Goal: Share content: Share content

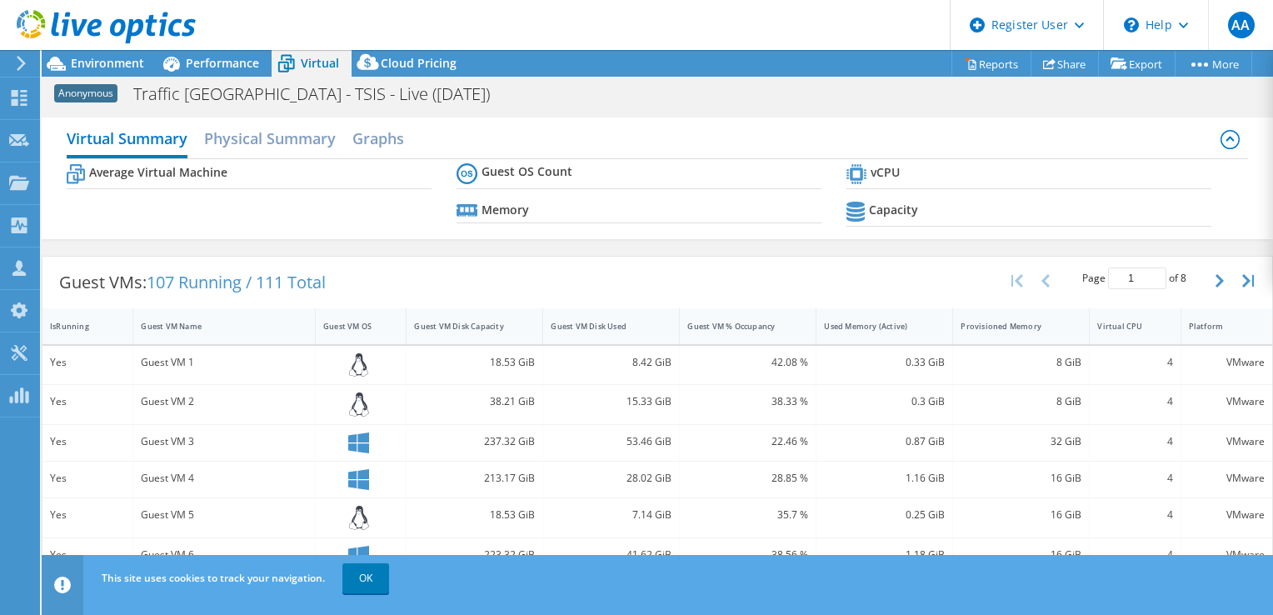
select select "EULondon"
select select "GBP"
click at [200, 77] on div "Anonymous Traffic Scotland - TSIS - Live (Nov 2024) Print" at bounding box center [658, 93] width 1232 height 32
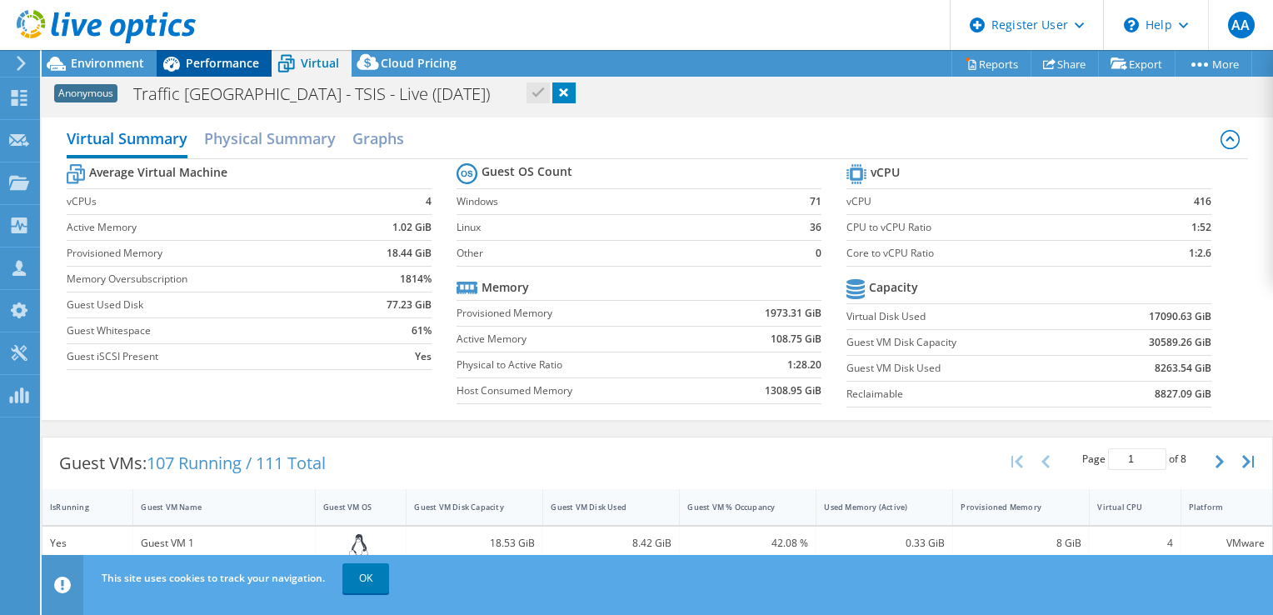
click at [207, 62] on span "Performance" at bounding box center [222, 63] width 73 height 16
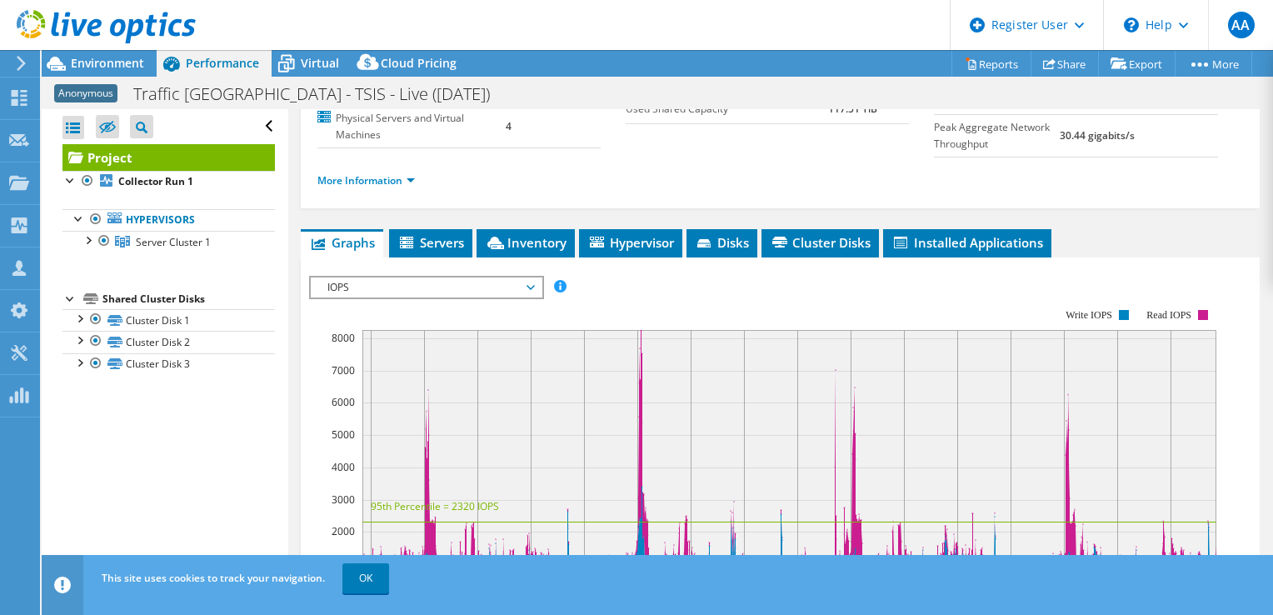
scroll to position [54, 0]
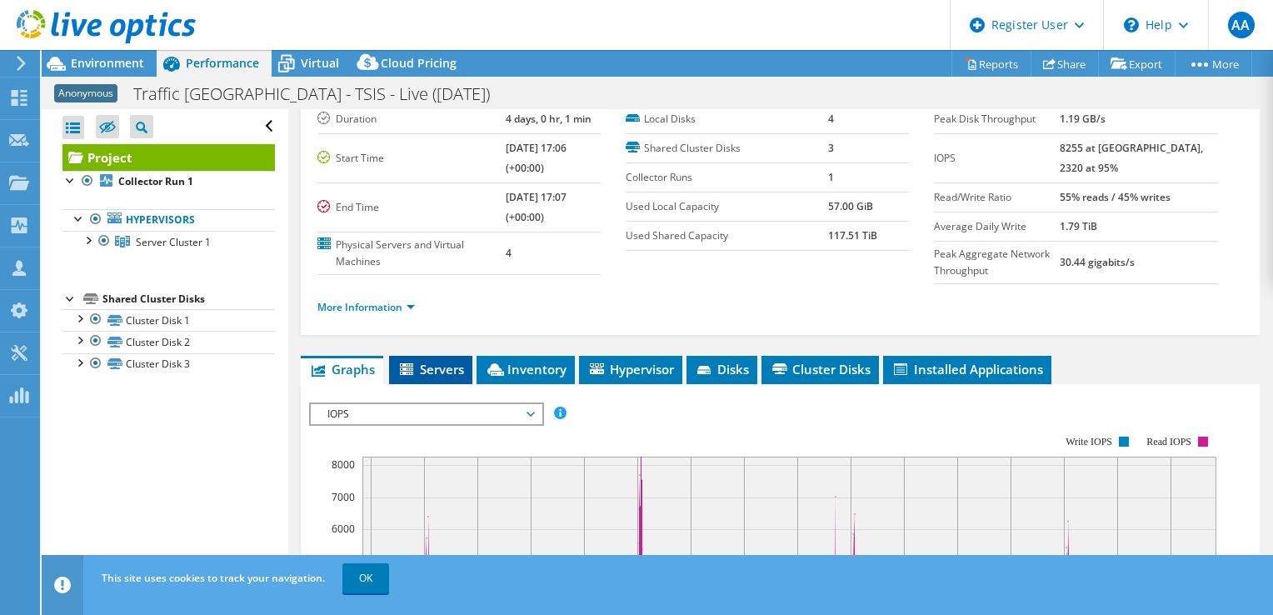
click at [428, 362] on span "Servers" at bounding box center [430, 369] width 67 height 17
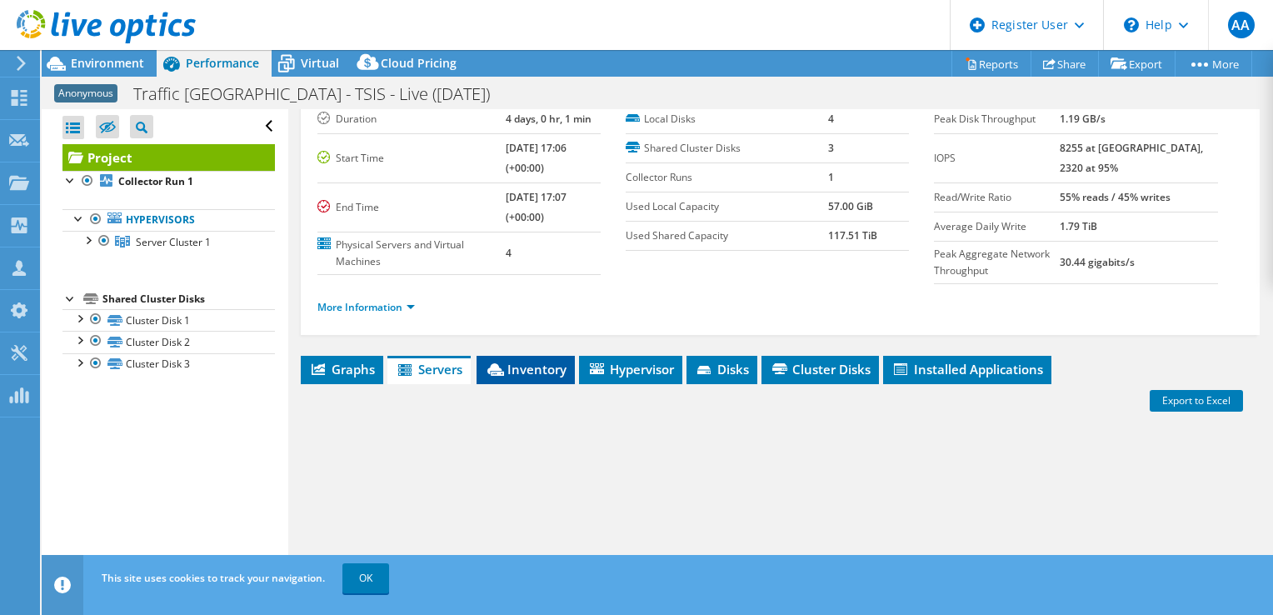
click at [520, 356] on li "Inventory" at bounding box center [526, 370] width 98 height 28
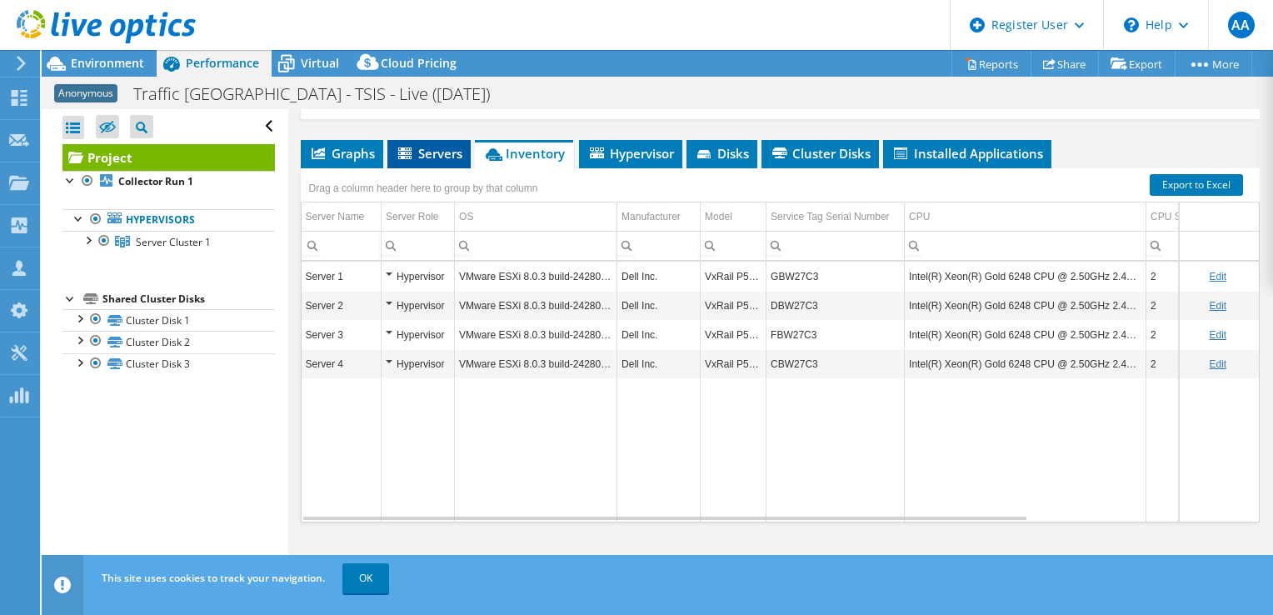
click at [393, 158] on li "Servers" at bounding box center [428, 154] width 83 height 28
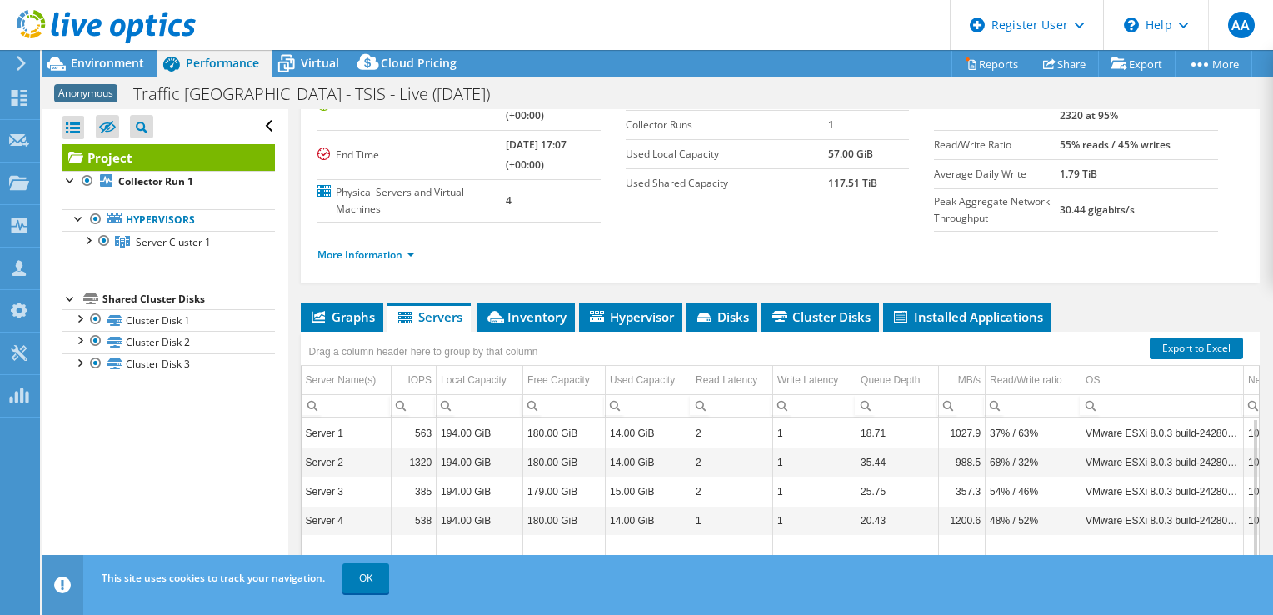
scroll to position [103, 0]
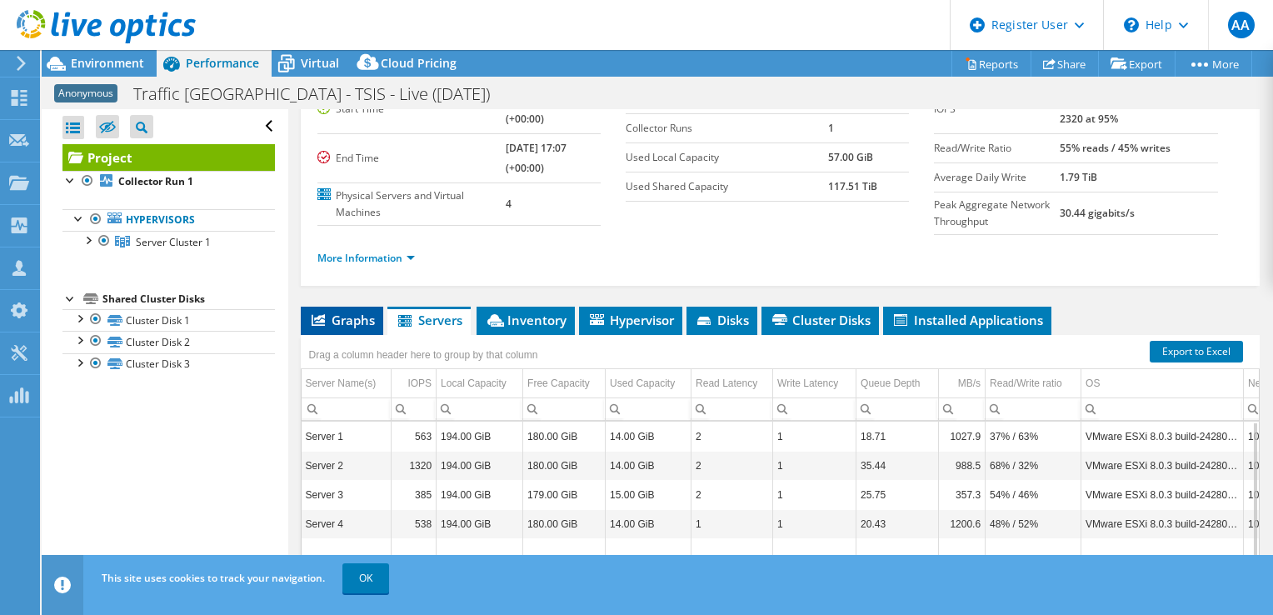
click at [336, 315] on span "Graphs" at bounding box center [342, 320] width 66 height 17
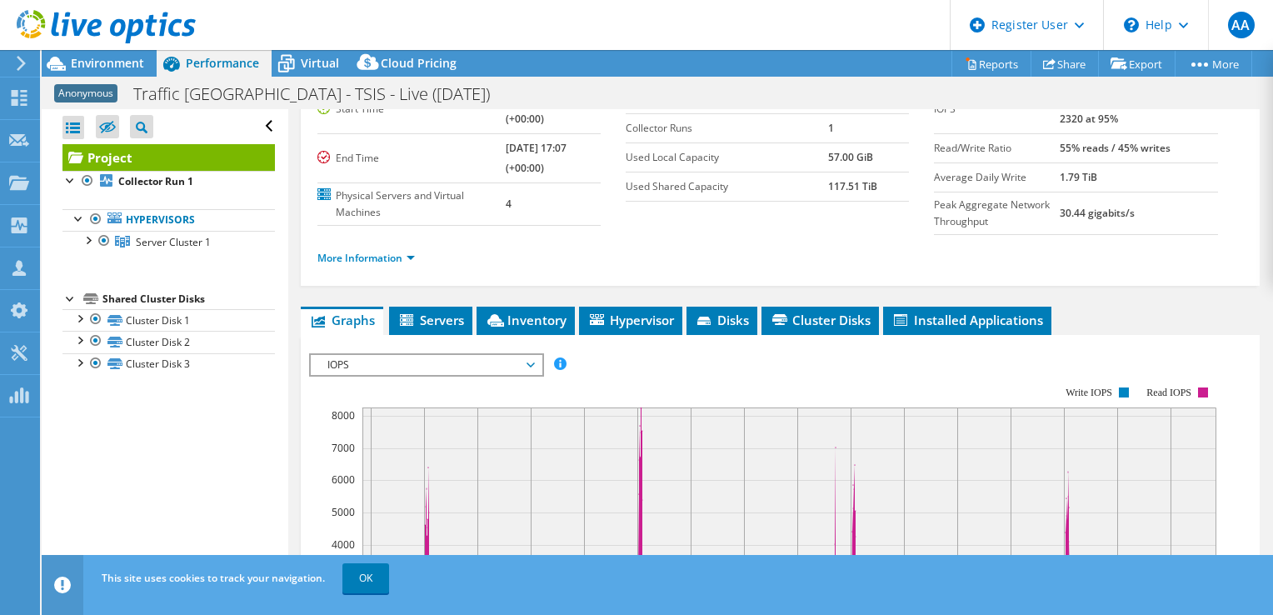
click at [463, 362] on span "IOPS" at bounding box center [426, 365] width 214 height 20
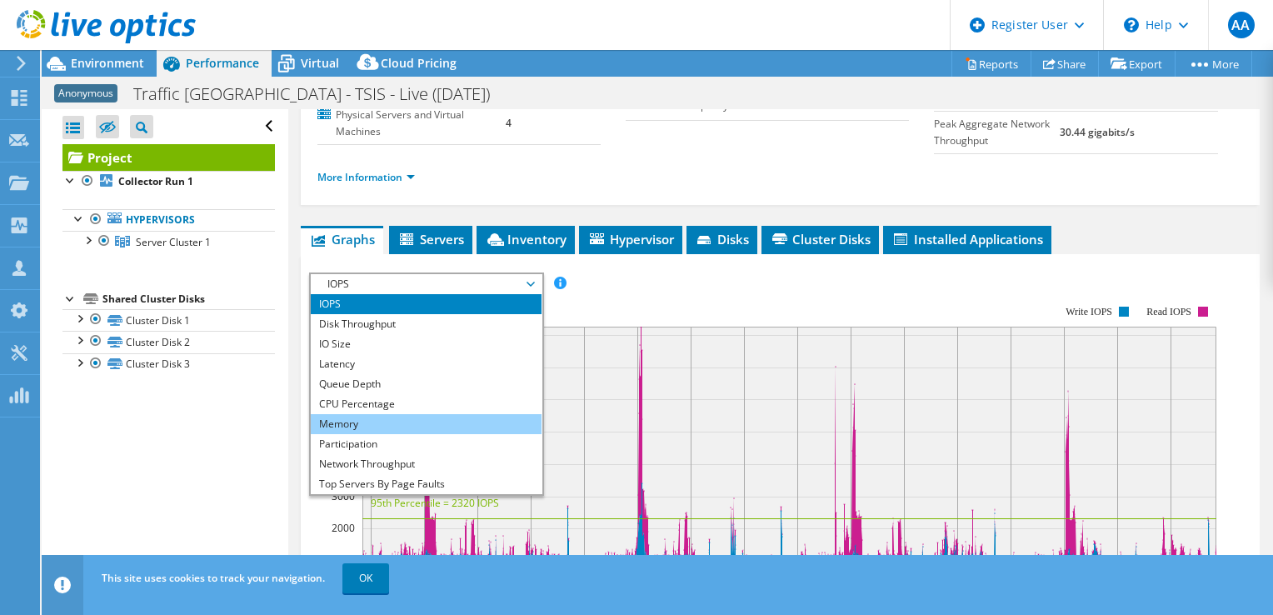
scroll to position [270, 0]
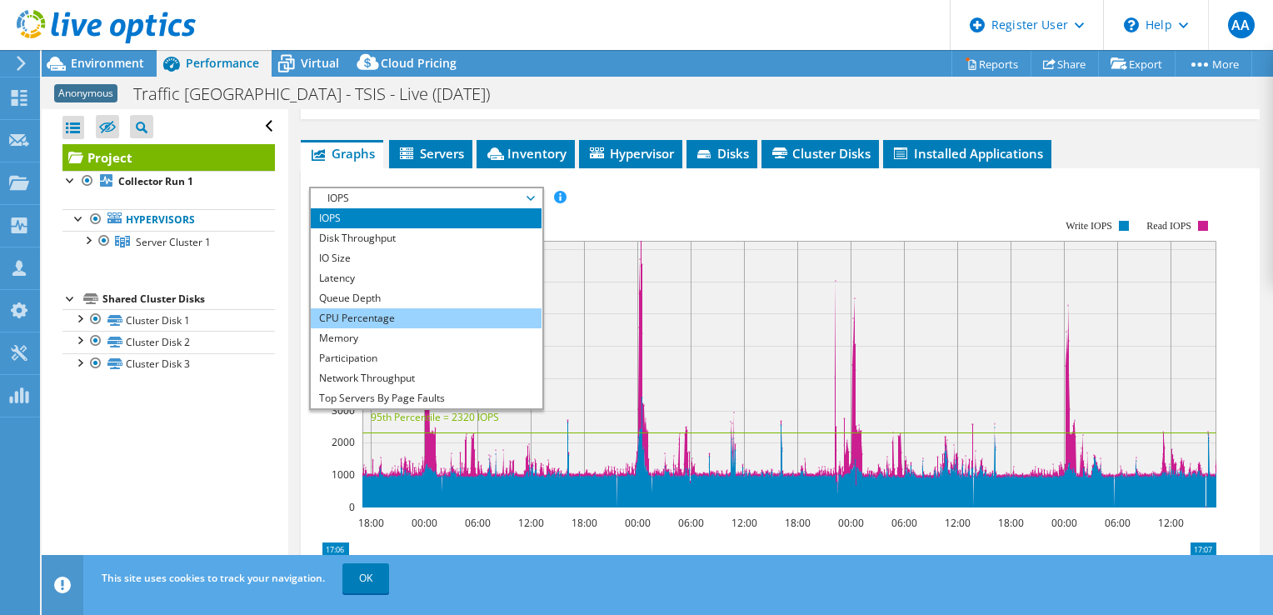
click at [382, 312] on li "CPU Percentage" at bounding box center [426, 318] width 231 height 20
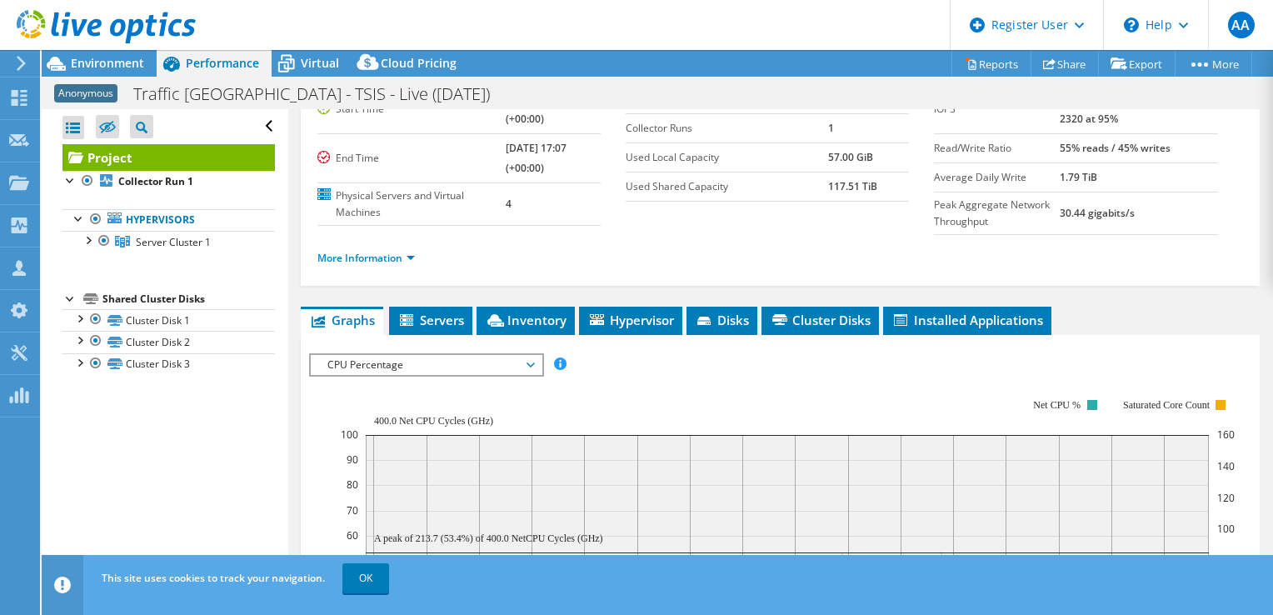
scroll to position [0, 0]
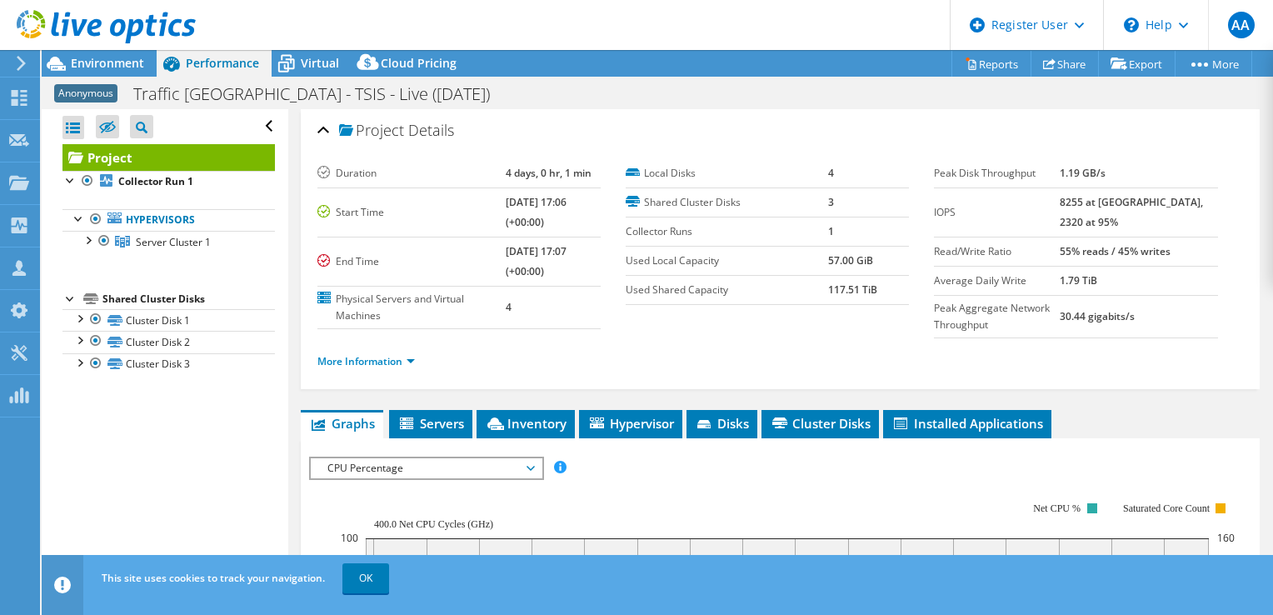
click at [148, 54] on div at bounding box center [98, 28] width 196 height 56
click at [141, 65] on span "Environment" at bounding box center [107, 63] width 73 height 16
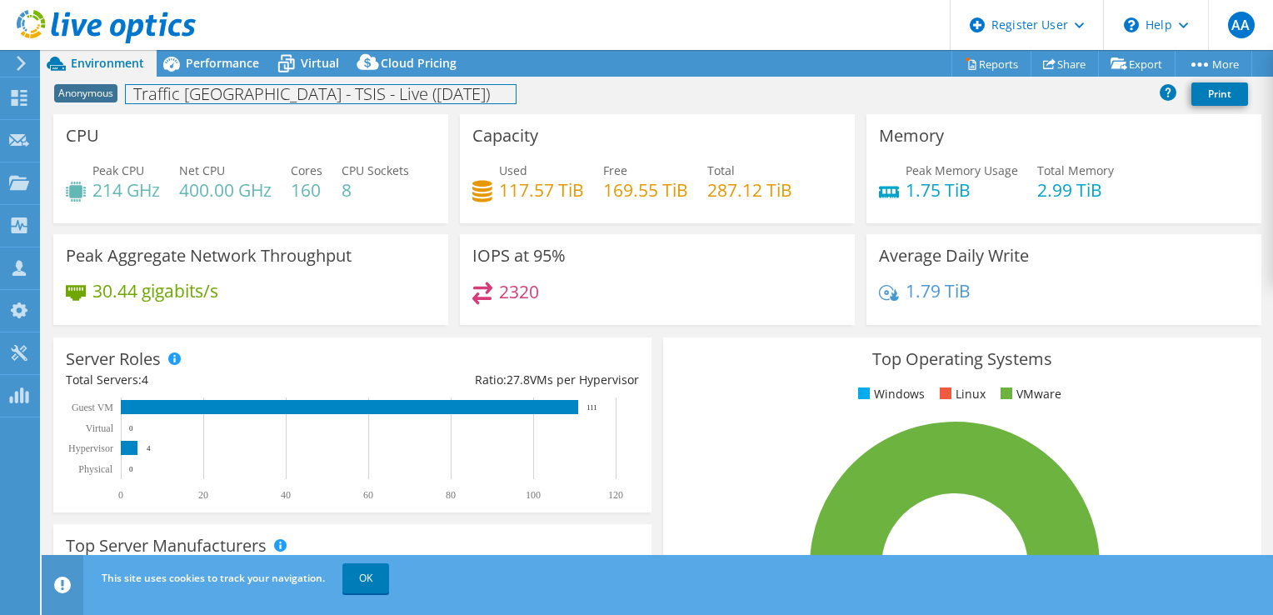
click at [183, 100] on h1 "Traffic [GEOGRAPHIC_DATA] - TSIS - Live ([DATE])" at bounding box center [321, 94] width 390 height 18
click at [171, 88] on h1 "Traffic [GEOGRAPHIC_DATA] - TSIS - Live ([DATE])" at bounding box center [321, 94] width 390 height 18
click at [170, 92] on h1 "Traffic [GEOGRAPHIC_DATA] - TSIS - Live ([DATE])" at bounding box center [321, 94] width 390 height 18
copy h1 "Traffic Scotland"
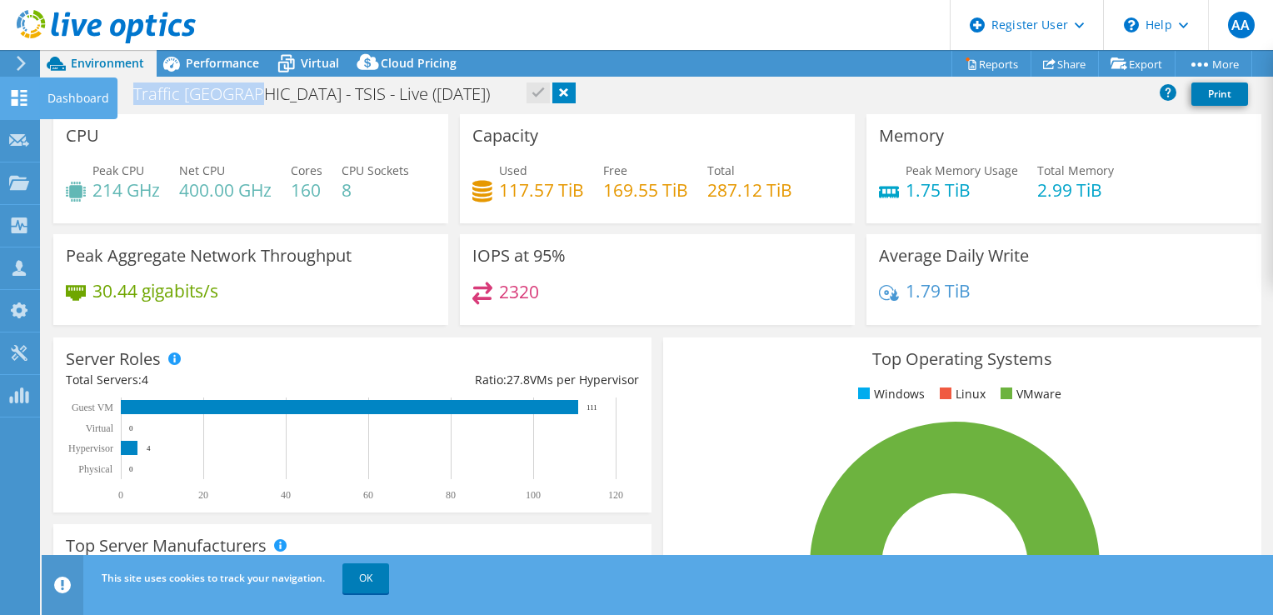
click at [17, 102] on use at bounding box center [20, 98] width 16 height 16
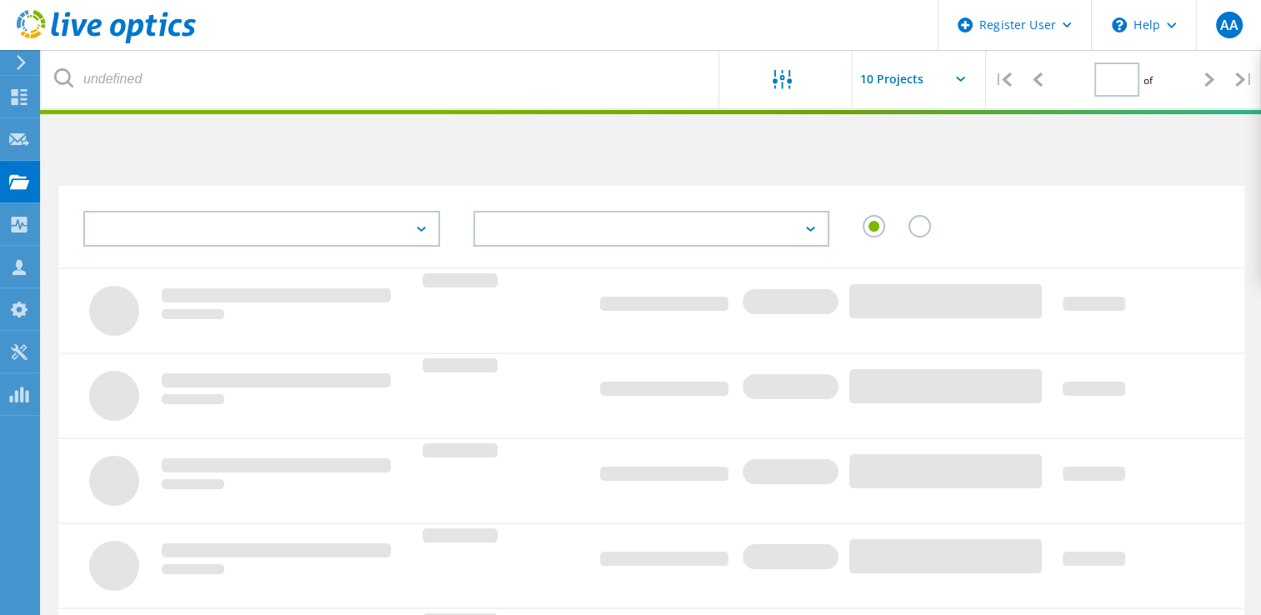
type input "1"
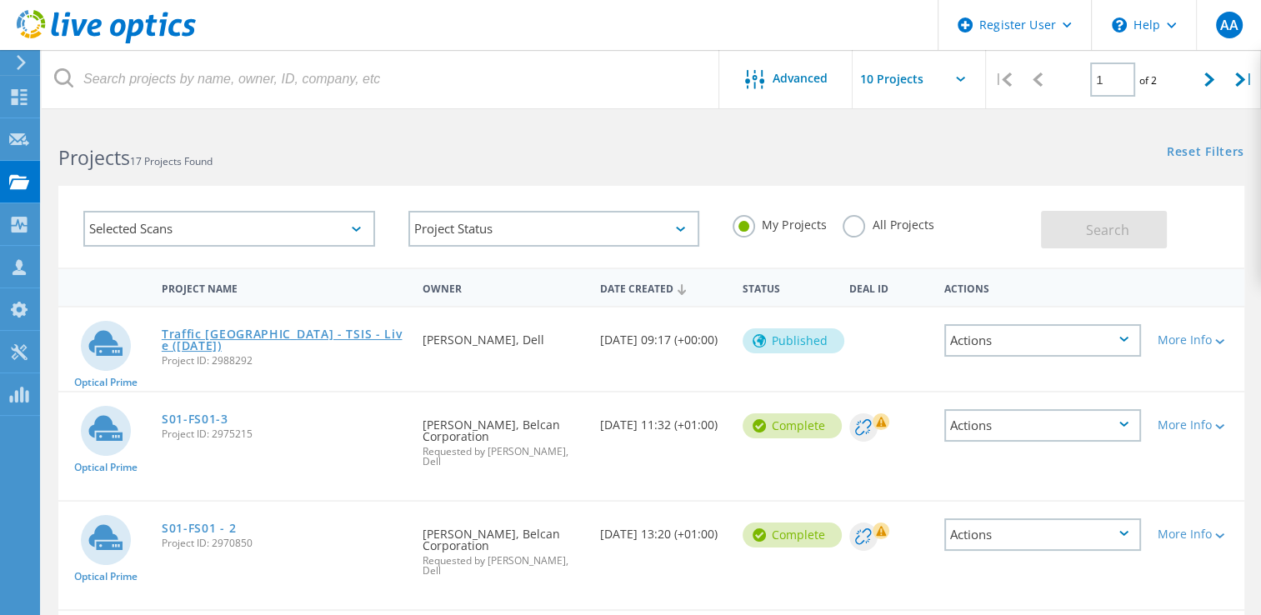
click at [223, 328] on link "Traffic [GEOGRAPHIC_DATA] - TSIS - Live ([DATE])" at bounding box center [284, 339] width 244 height 23
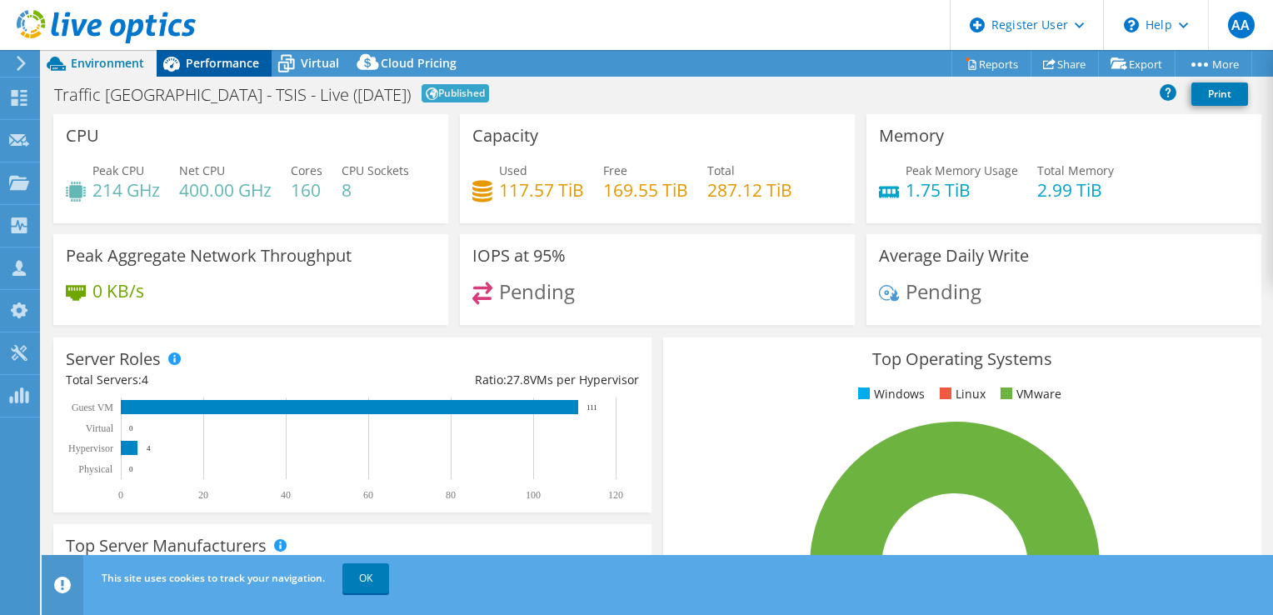
click at [211, 57] on span "Performance" at bounding box center [222, 63] width 73 height 16
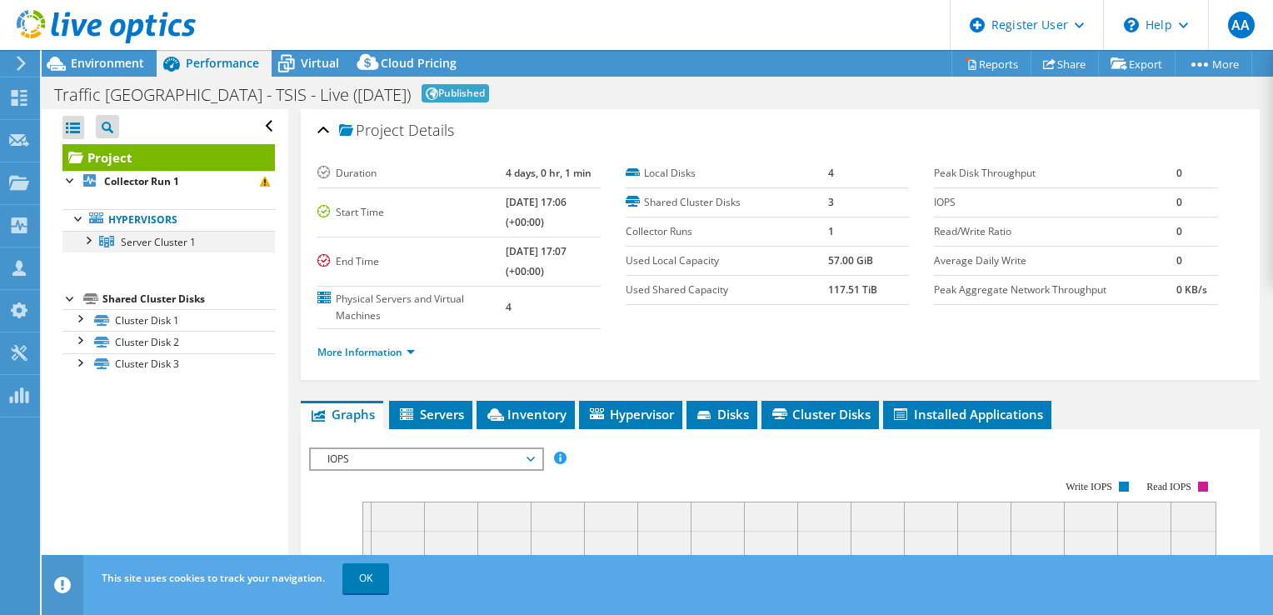
click at [92, 238] on div at bounding box center [87, 239] width 17 height 17
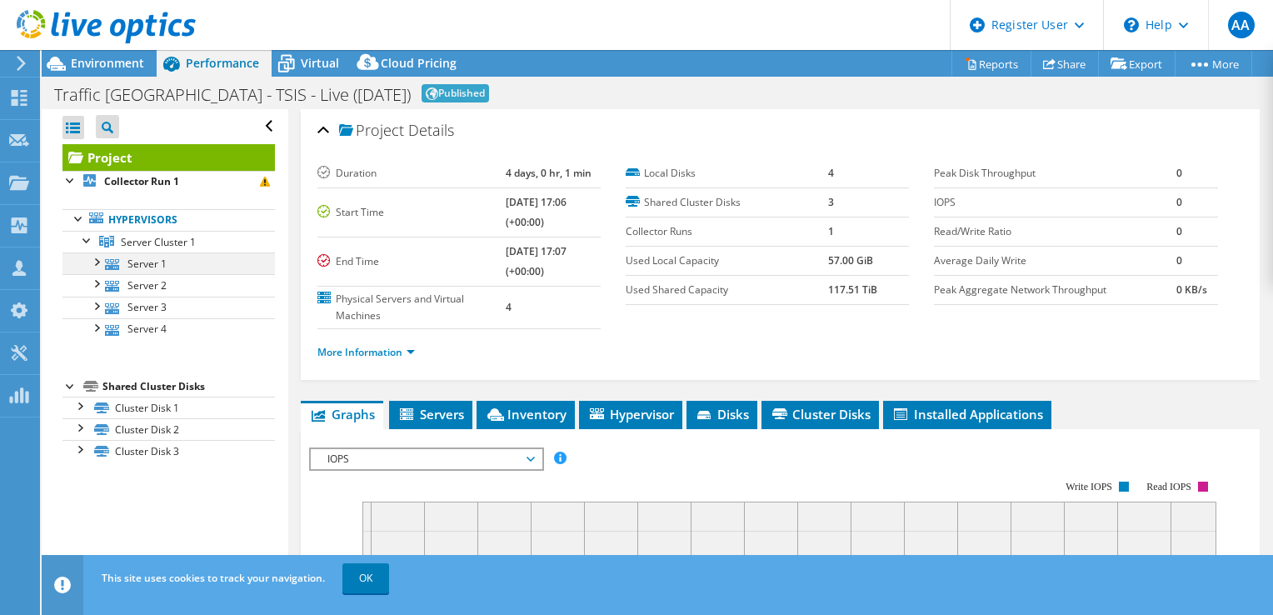
click at [101, 265] on div at bounding box center [95, 260] width 17 height 17
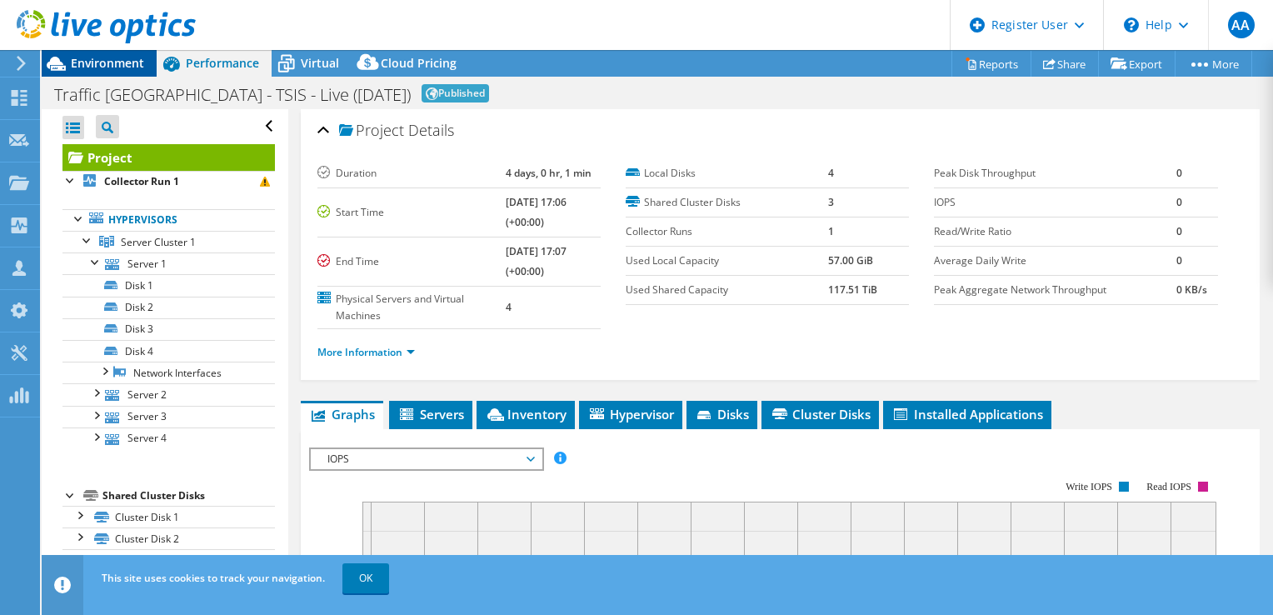
click at [87, 67] on span "Environment" at bounding box center [107, 63] width 73 height 16
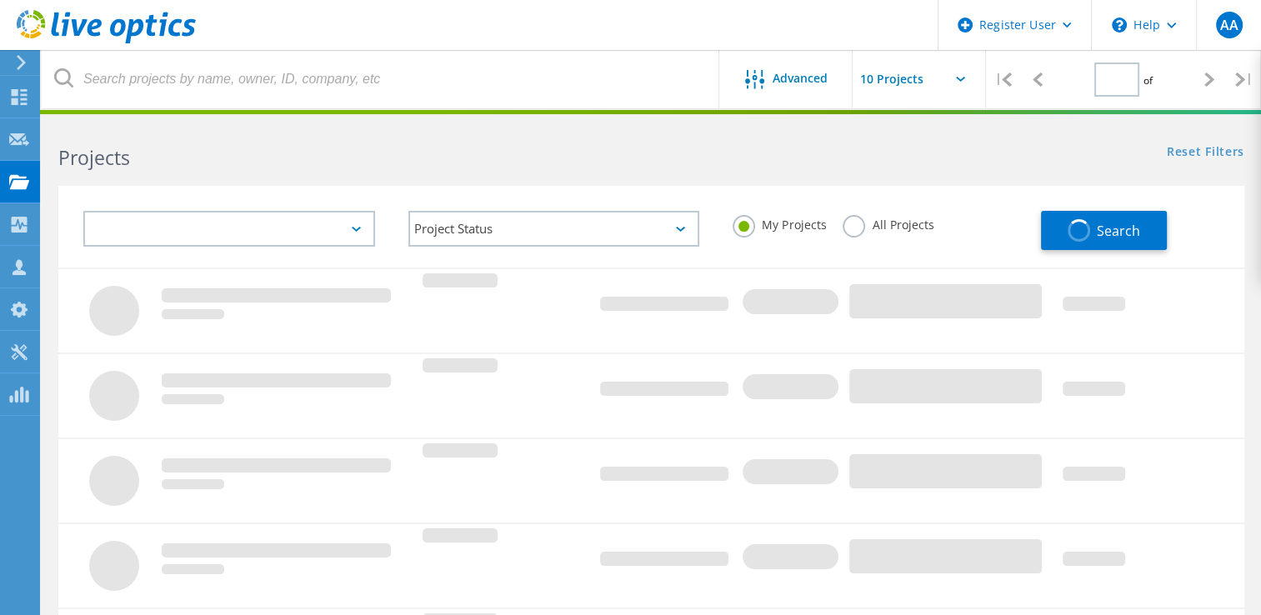
type input "1"
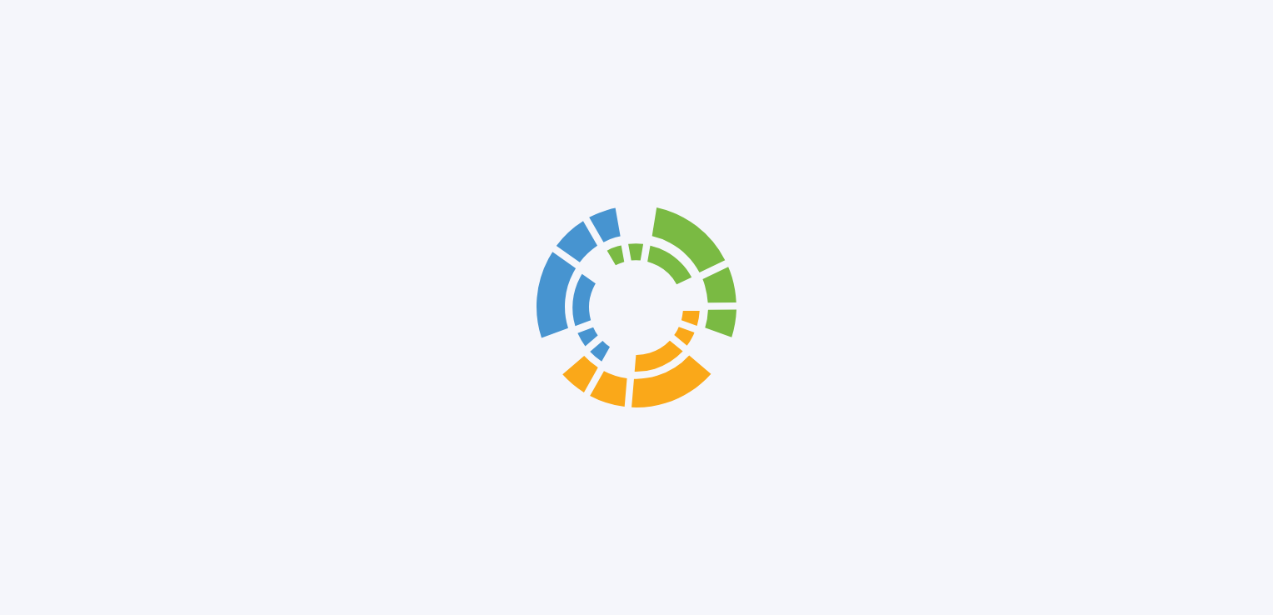
click at [52, 27] on div at bounding box center [636, 307] width 1273 height 615
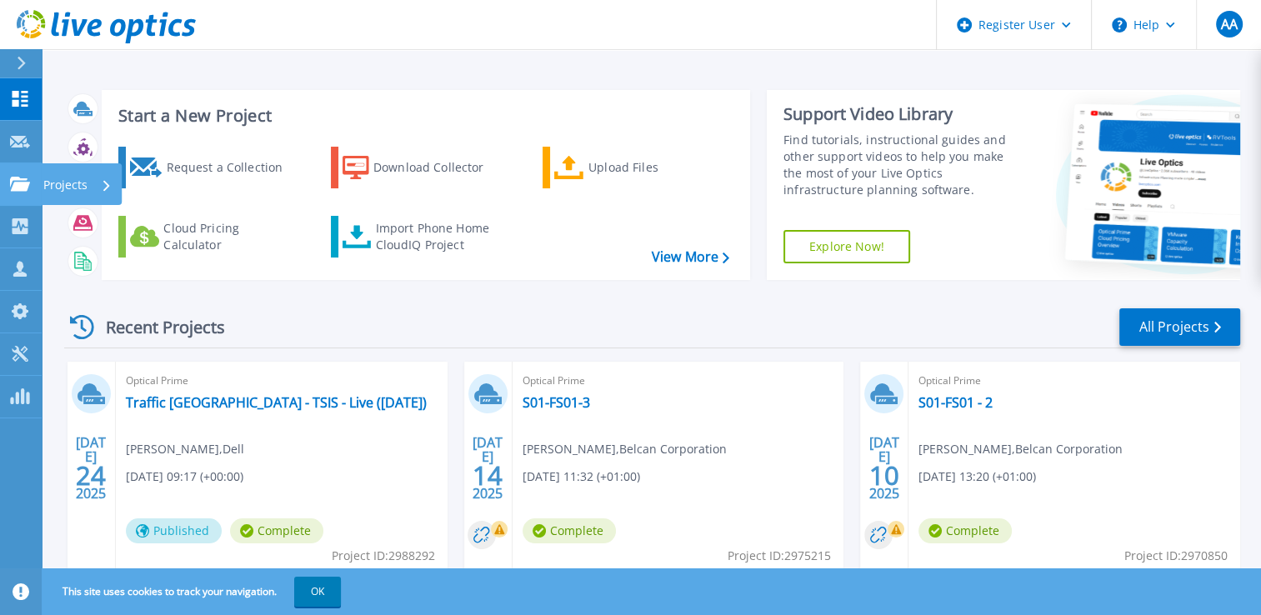
click at [17, 182] on icon at bounding box center [20, 184] width 20 height 14
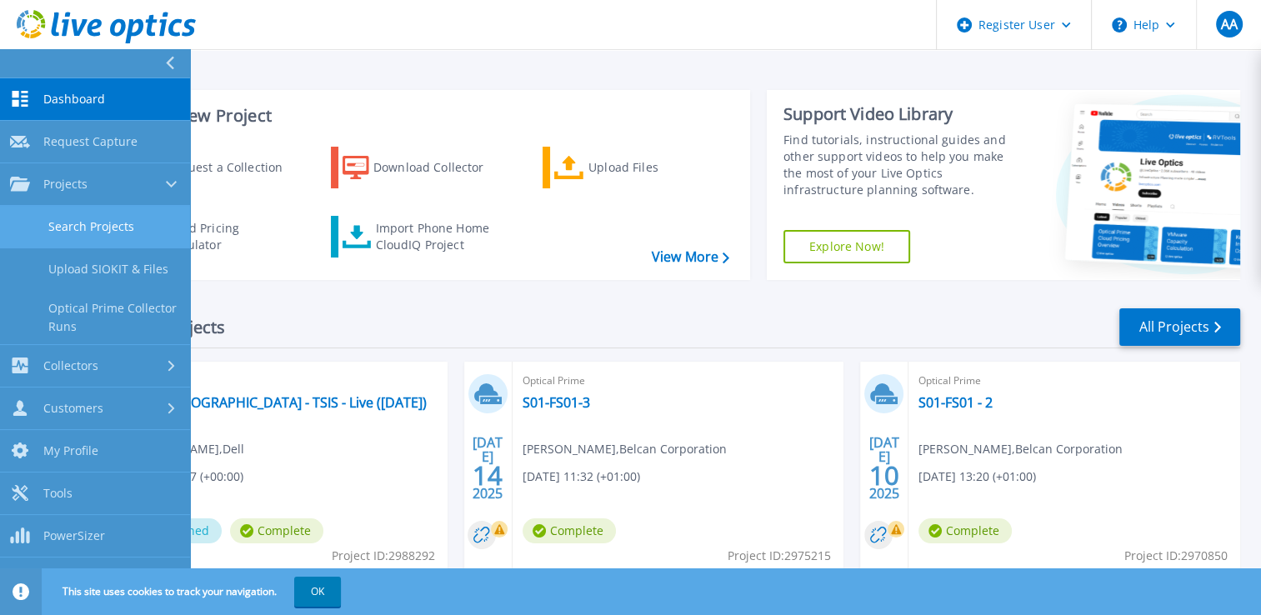
click at [97, 231] on link "Search Projects" at bounding box center [95, 227] width 190 height 42
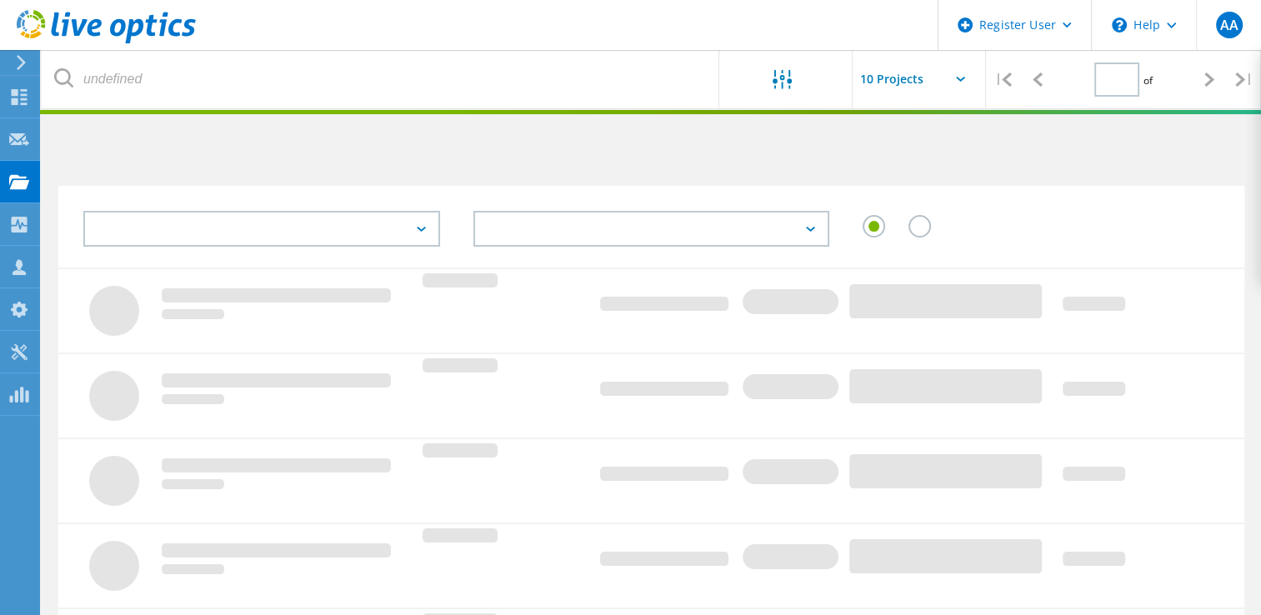
type input "1"
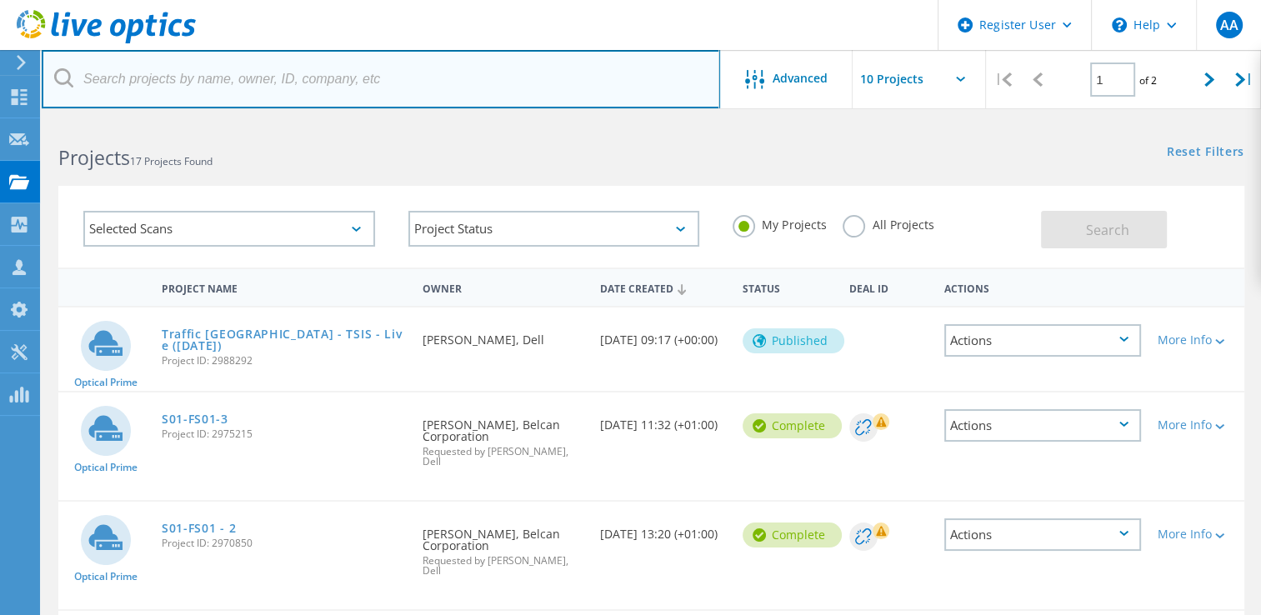
click at [210, 75] on input "text" at bounding box center [381, 79] width 678 height 58
paste input "Traffic [GEOGRAPHIC_DATA]"
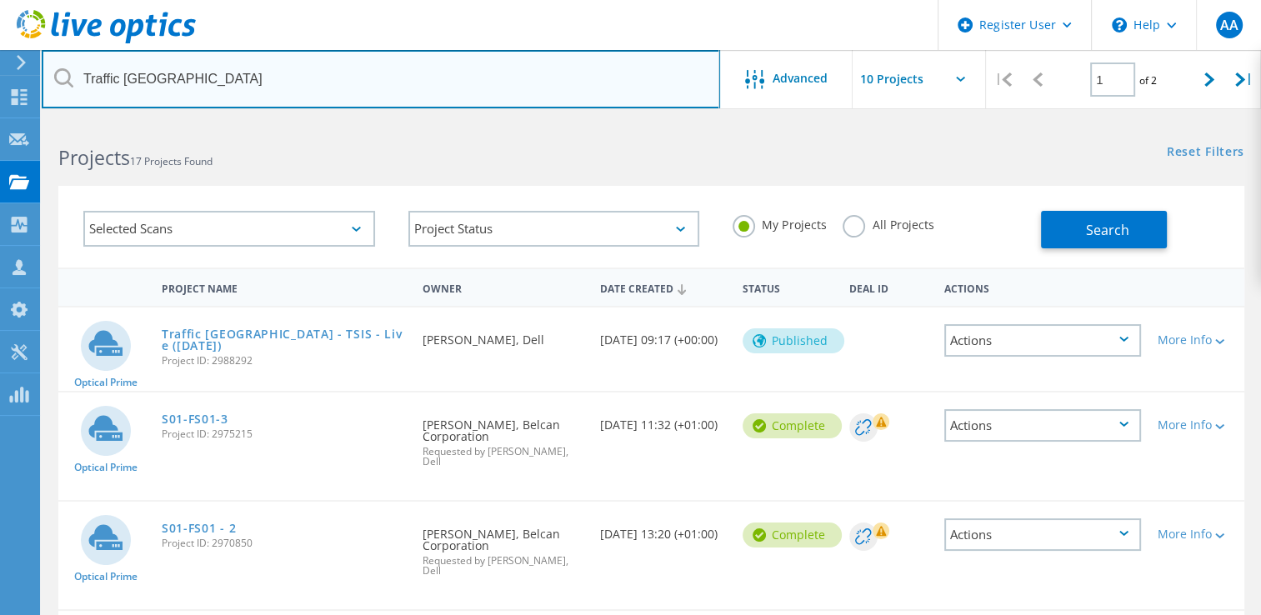
type input "Traffic [GEOGRAPHIC_DATA]"
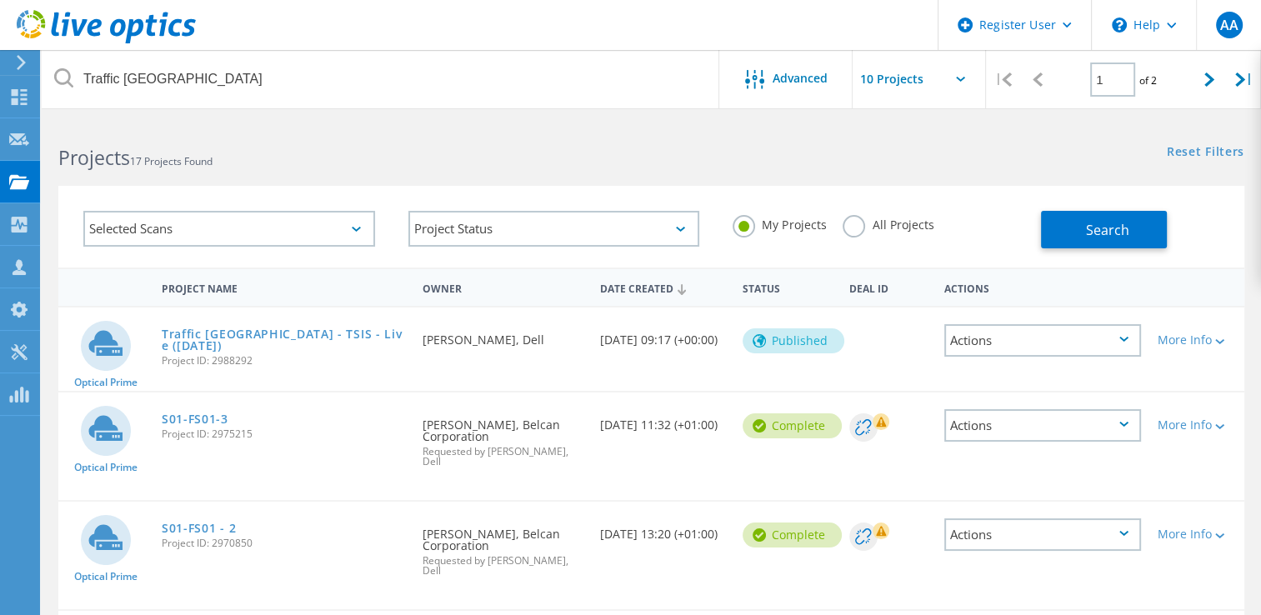
click at [912, 82] on input "text" at bounding box center [935, 79] width 167 height 58
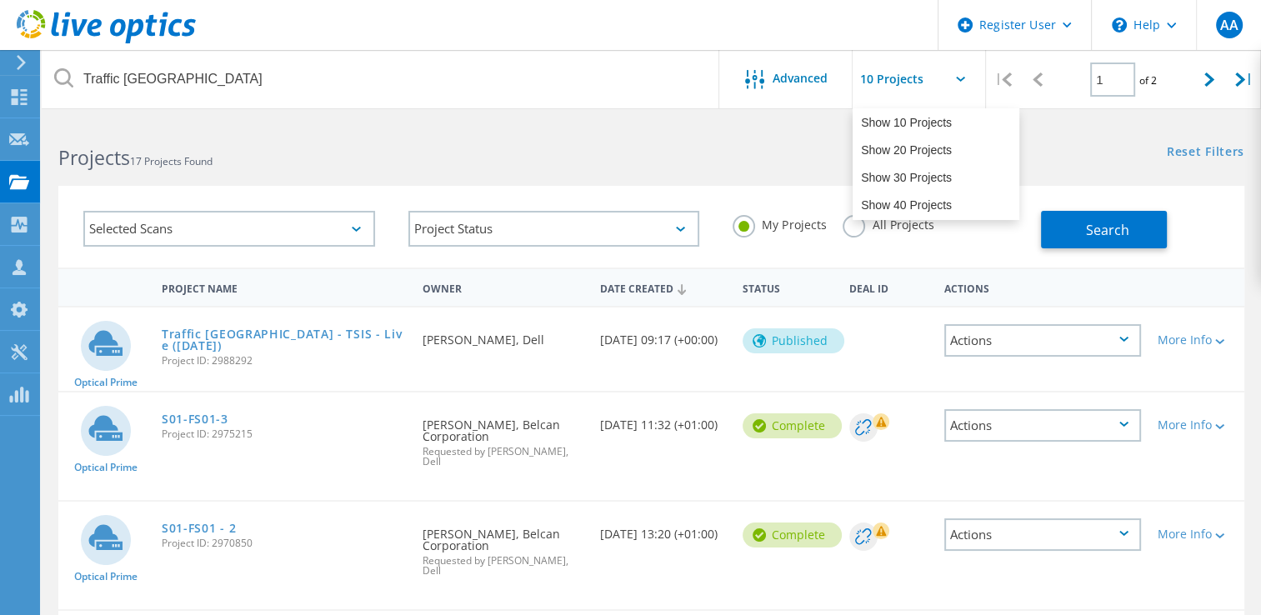
click at [800, 148] on div "Reset Filters Show Filters" at bounding box center [955, 136] width 609 height 31
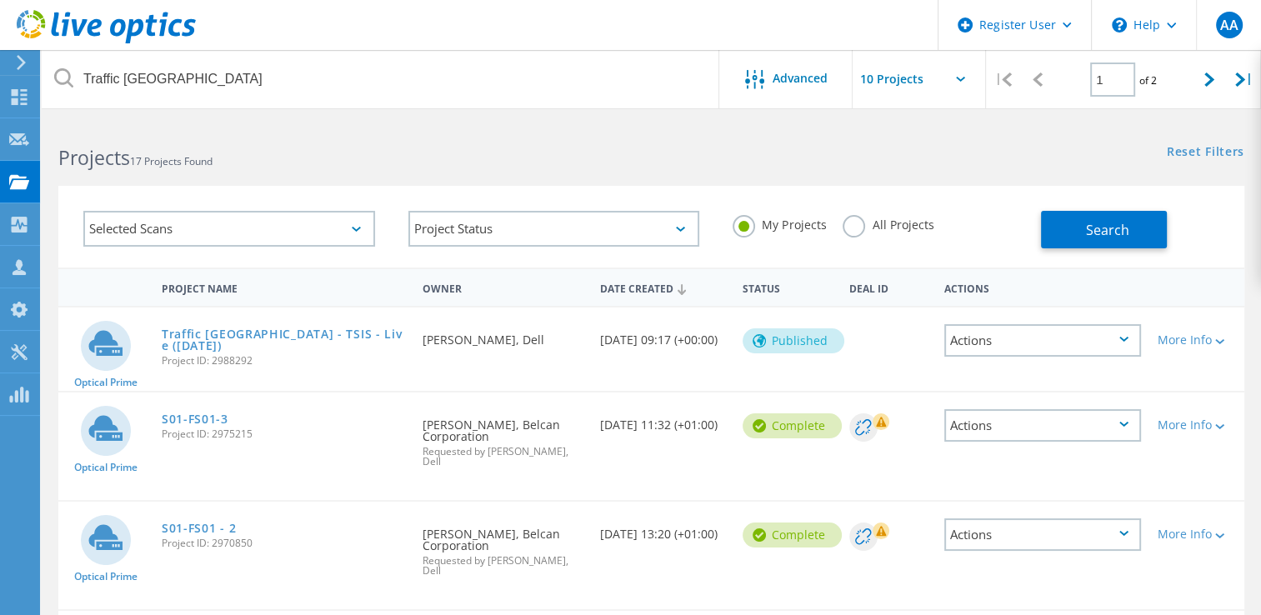
click at [866, 228] on label "All Projects" at bounding box center [887, 223] width 91 height 16
click at [0, 0] on input "All Projects" at bounding box center [0, 0] width 0 height 0
click at [1150, 223] on button "Search" at bounding box center [1104, 229] width 126 height 37
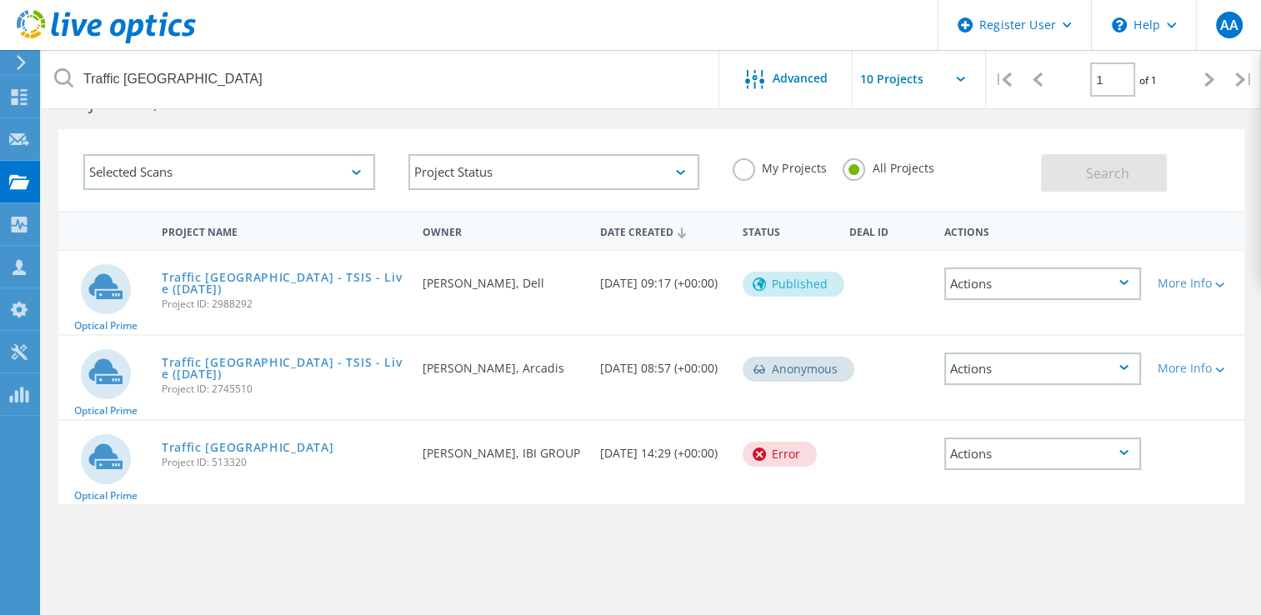
scroll to position [83, 0]
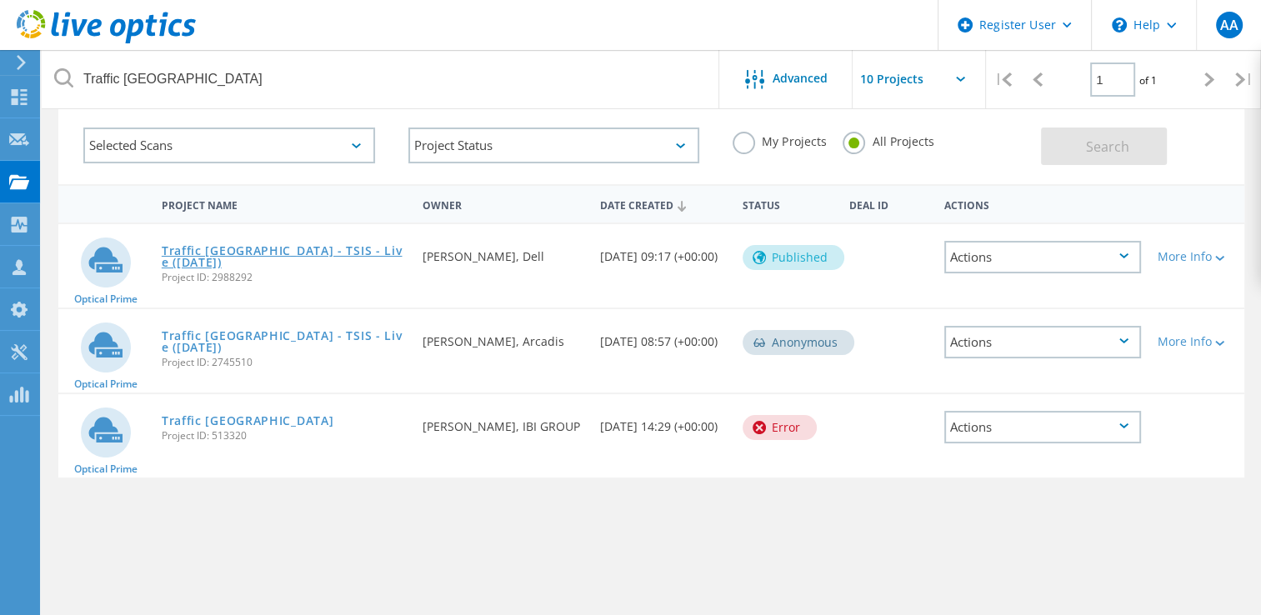
click at [299, 245] on link "Traffic [GEOGRAPHIC_DATA] - TSIS - Live ([DATE])" at bounding box center [284, 256] width 244 height 23
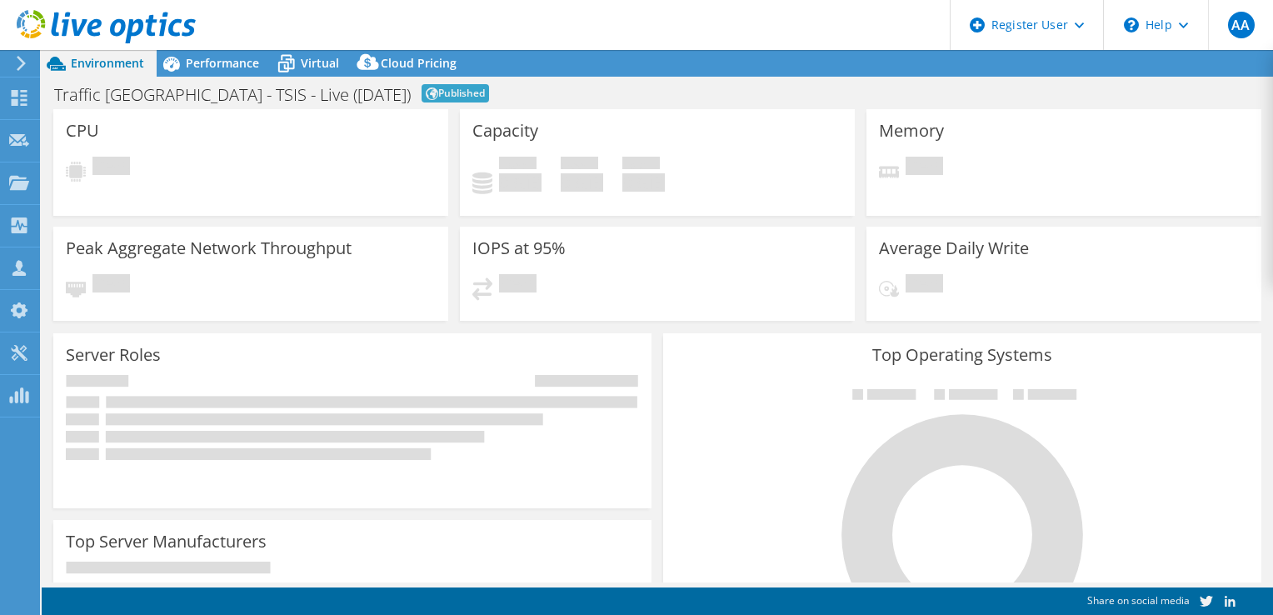
select select "USD"
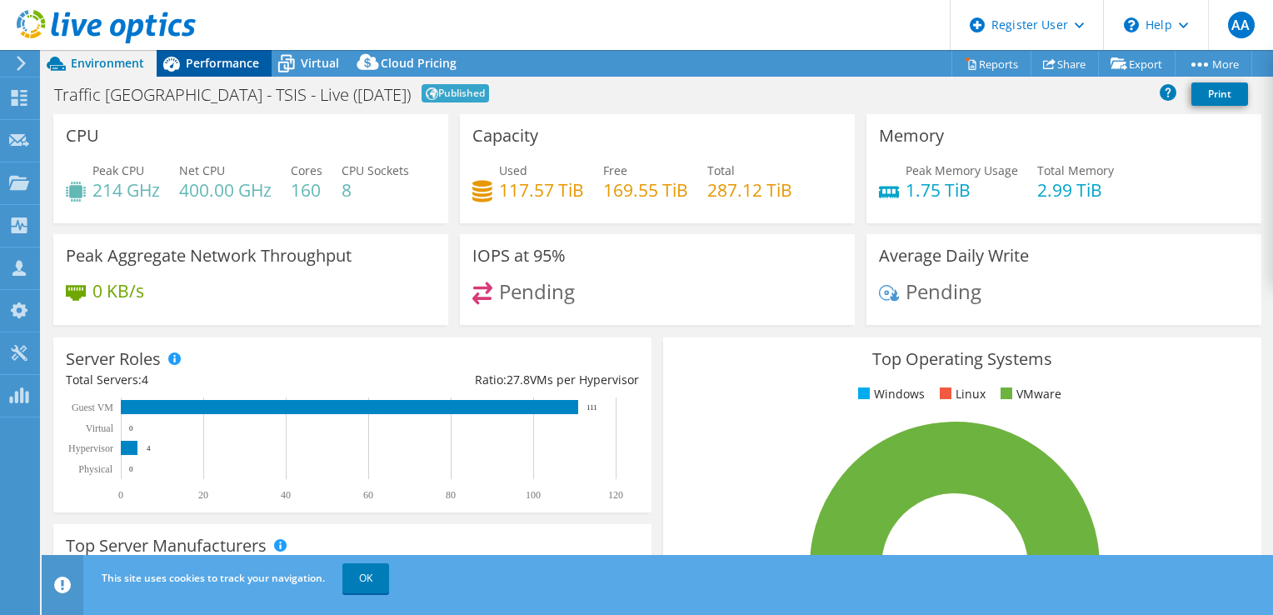
click at [173, 73] on icon at bounding box center [171, 63] width 29 height 29
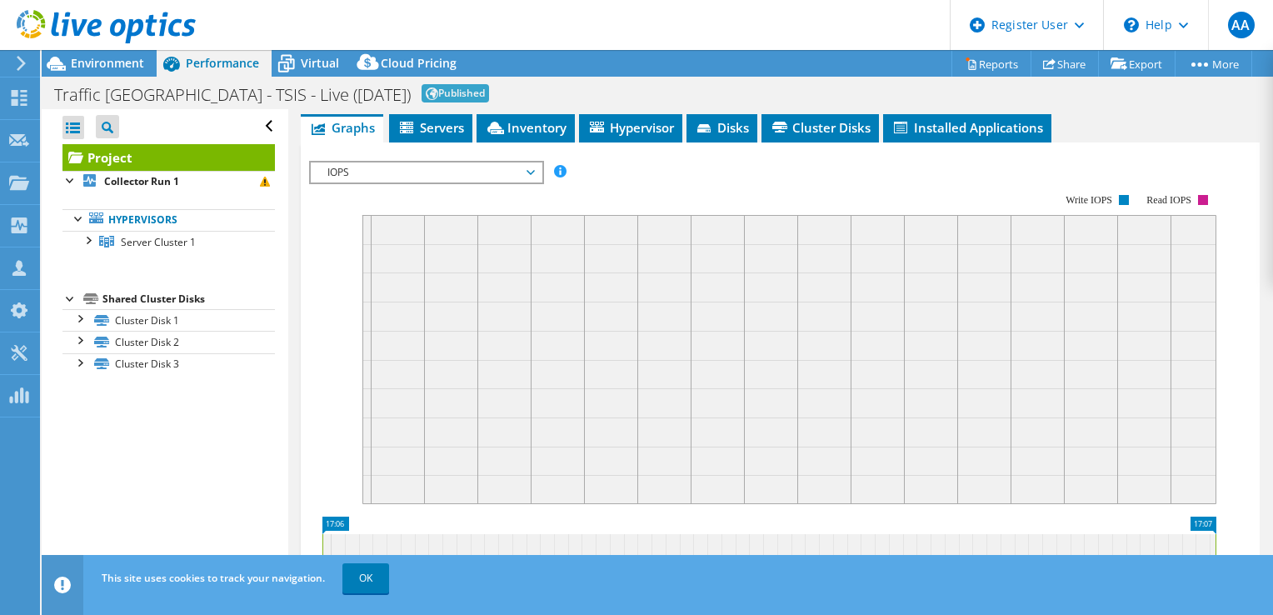
scroll to position [250, 0]
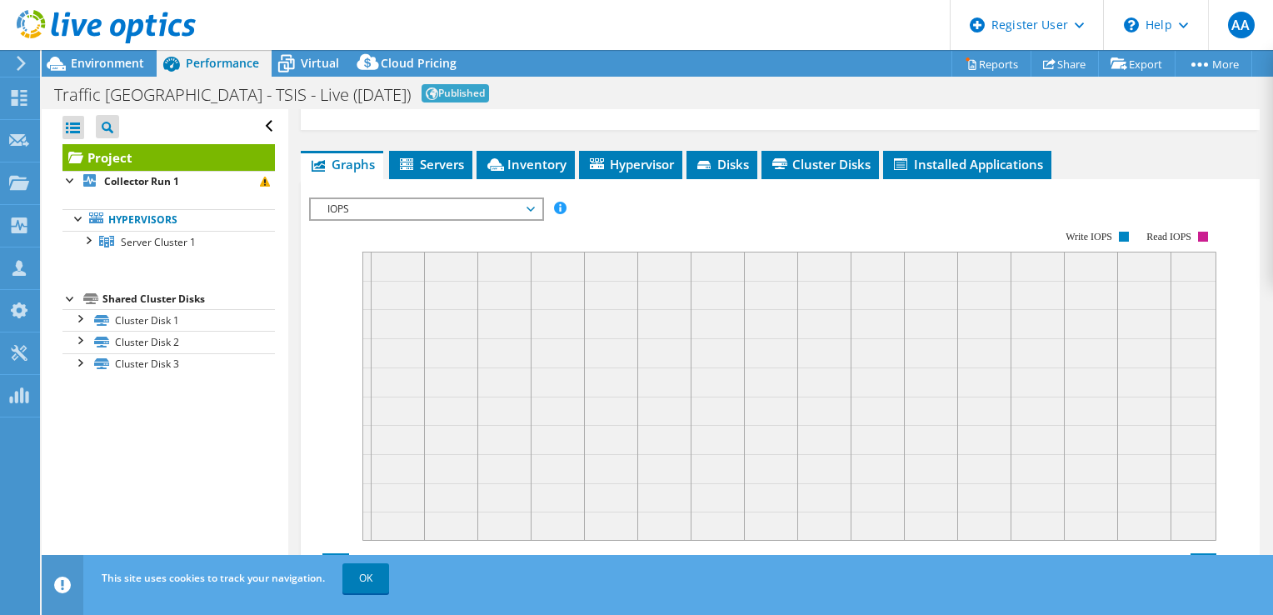
click at [438, 217] on div "IOPS IOPS Disk Throughput IO Size Latency Queue Depth CPU Percentage Memory Pag…" at bounding box center [426, 208] width 235 height 23
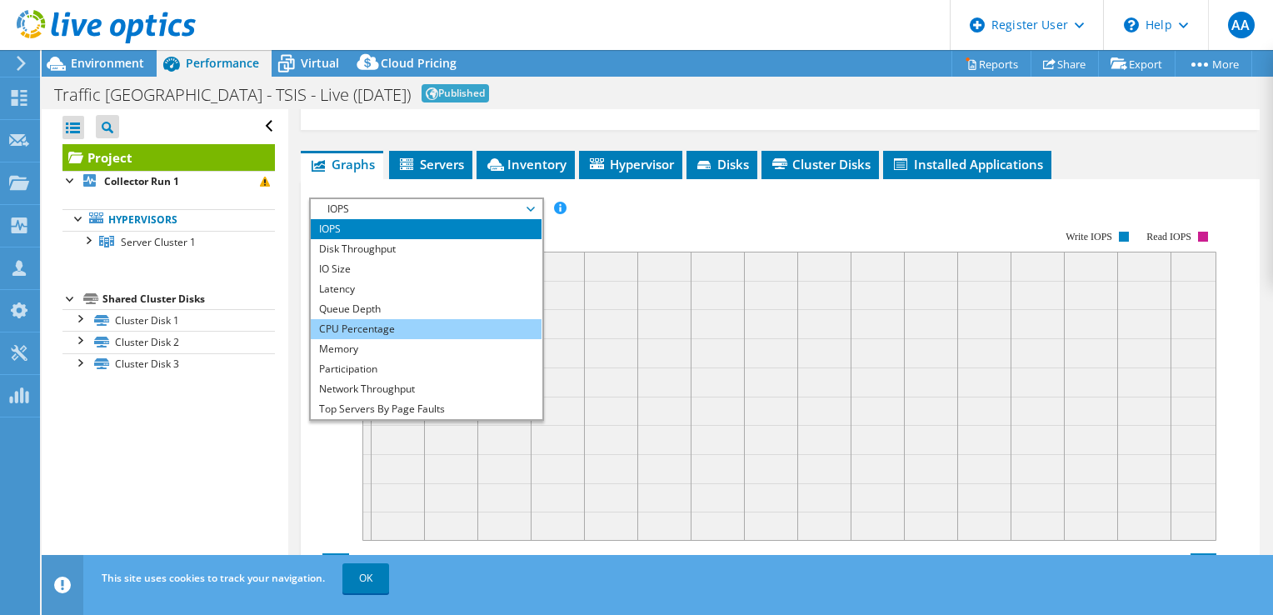
click at [386, 325] on li "CPU Percentage" at bounding box center [426, 329] width 231 height 20
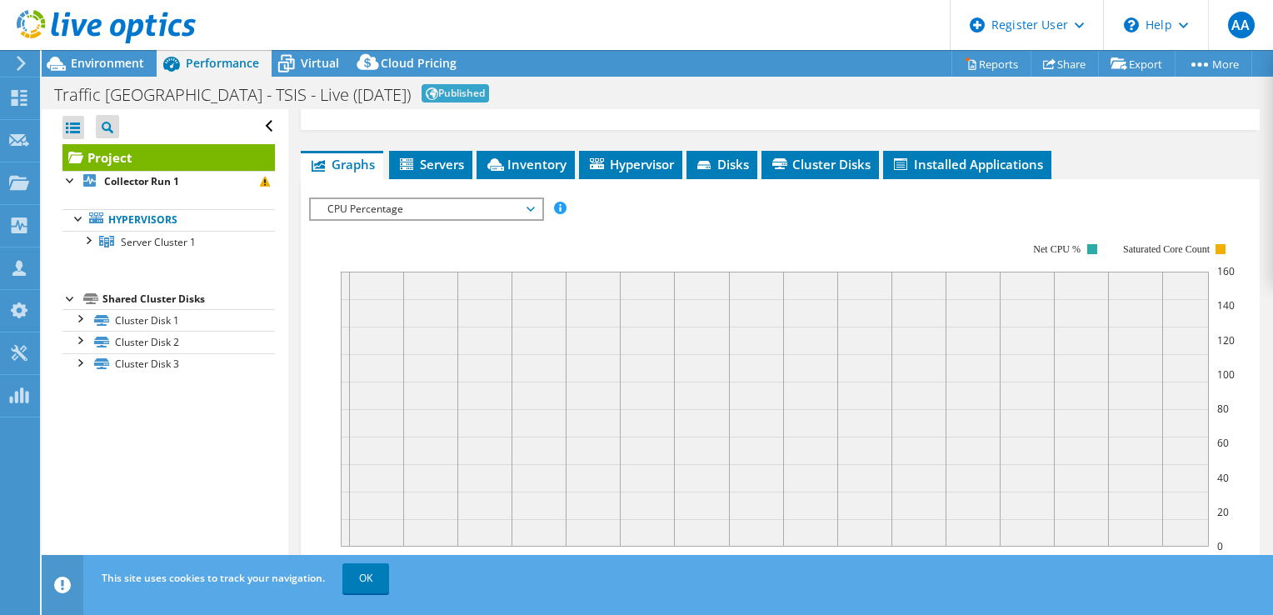
scroll to position [0, 0]
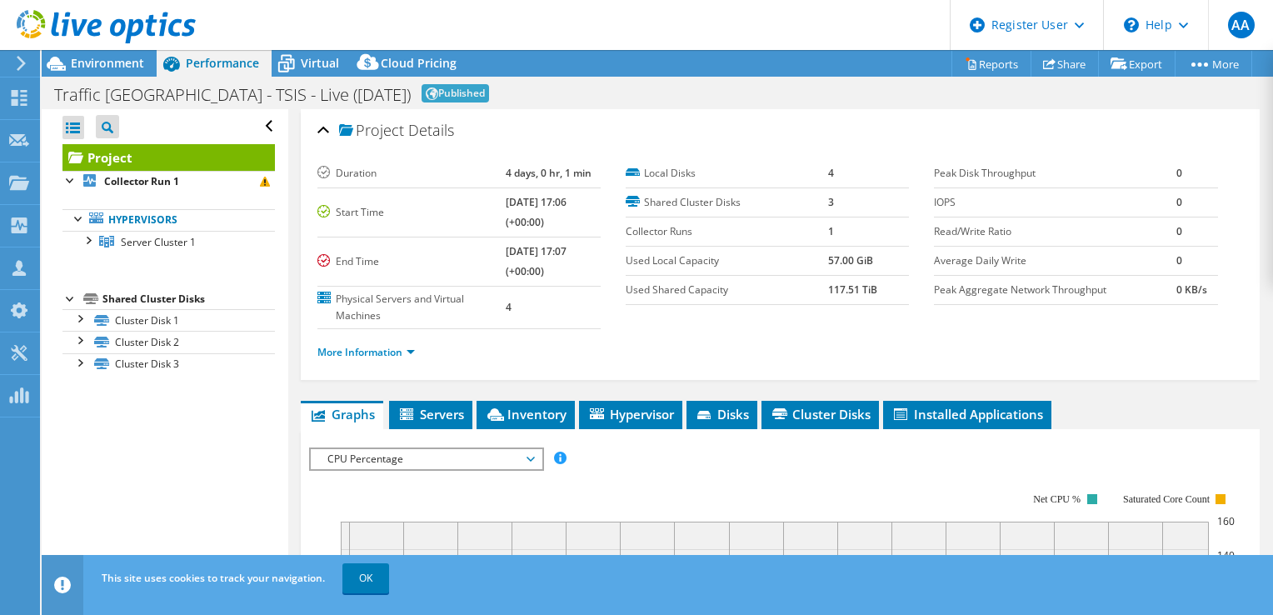
drag, startPoint x: 853, startPoint y: 242, endPoint x: 797, endPoint y: 5, distance: 243.1
click at [392, 587] on div "This site uses cookies to track your navigation. OK" at bounding box center [688, 578] width 1182 height 47
click at [377, 588] on link "OK" at bounding box center [365, 578] width 47 height 30
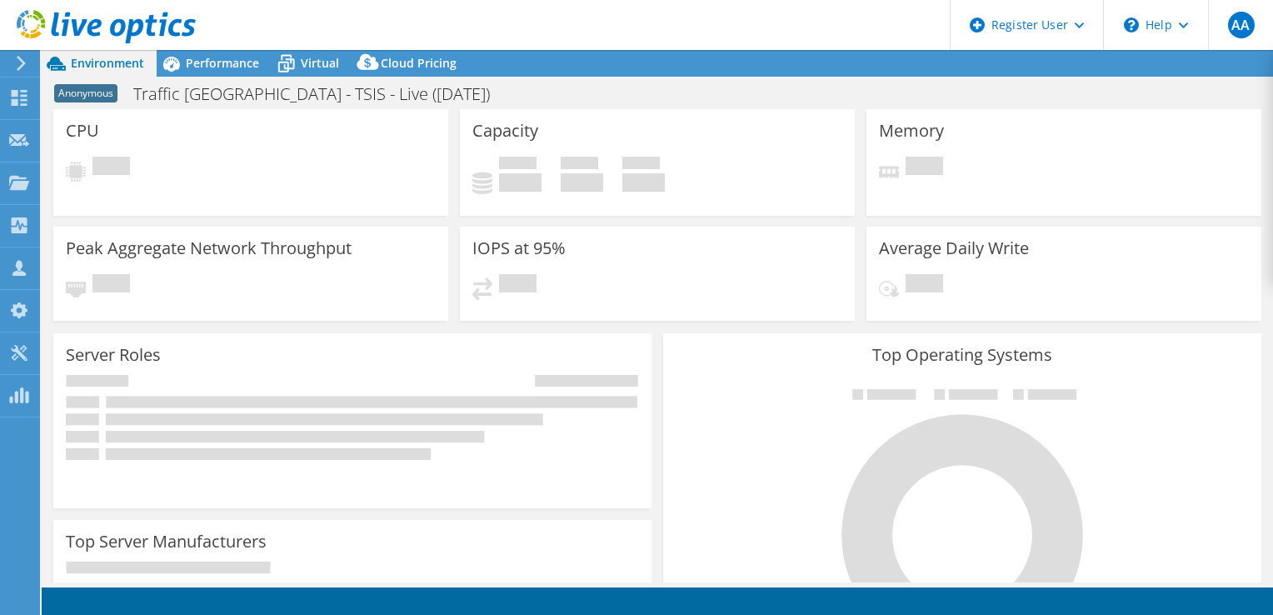
select select "EULondon"
select select "GBP"
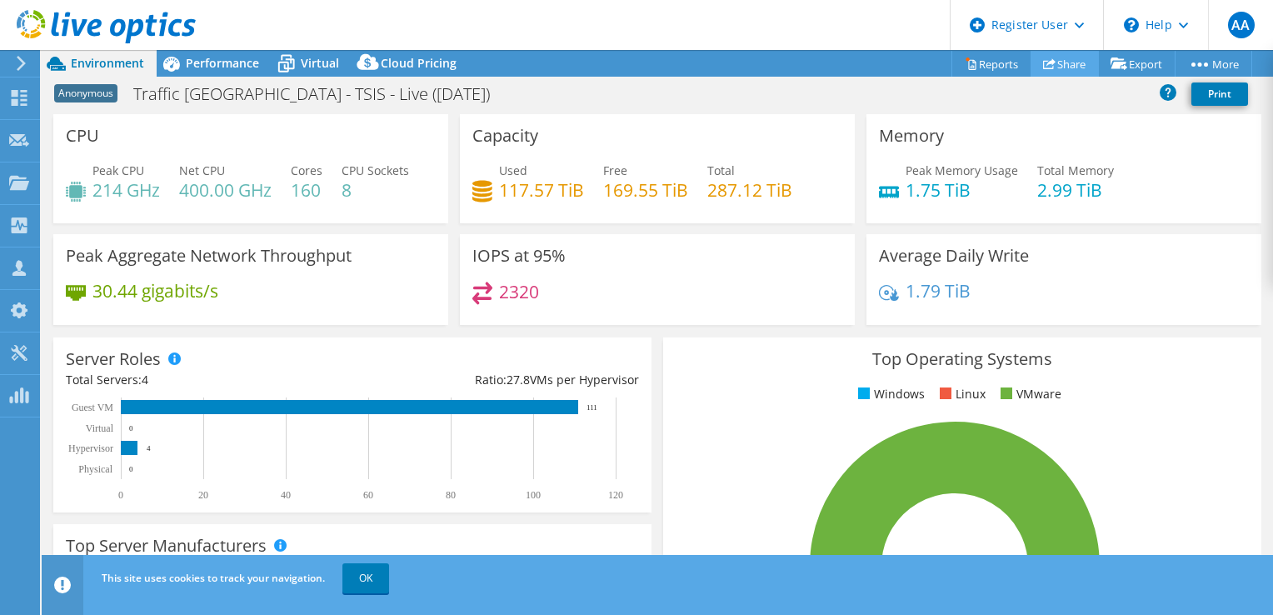
click at [1047, 57] on icon at bounding box center [1049, 63] width 12 height 12
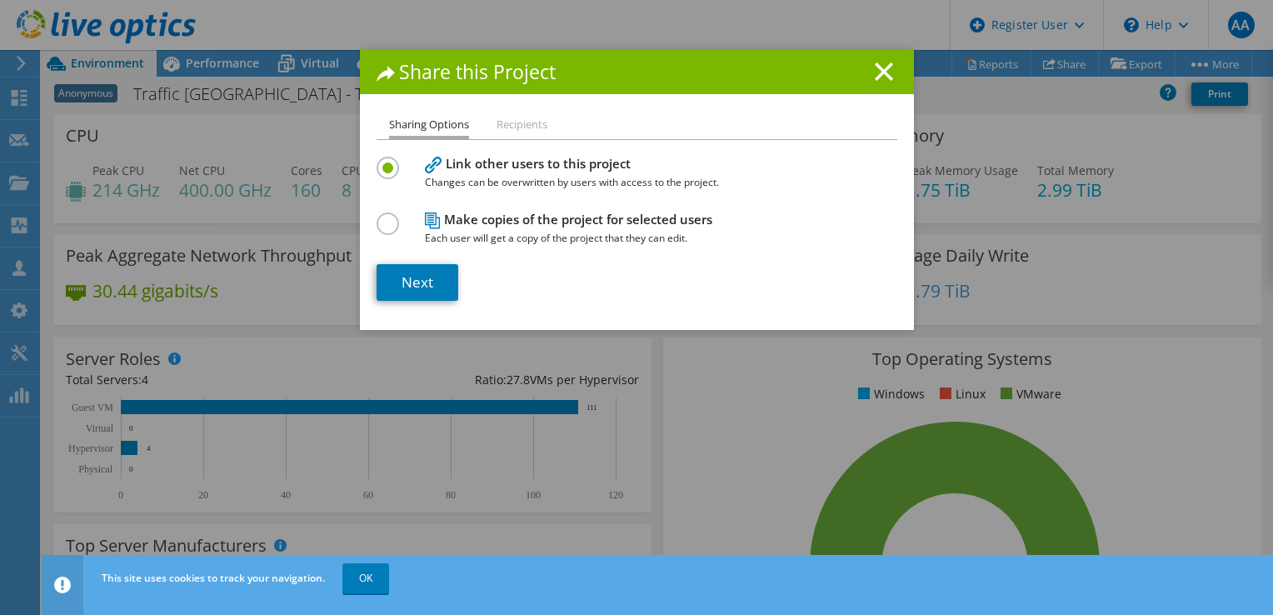
click at [393, 216] on label at bounding box center [391, 214] width 29 height 4
click at [0, 0] on input "radio" at bounding box center [0, 0] width 0 height 0
click at [390, 161] on label at bounding box center [391, 159] width 29 height 4
click at [0, 0] on input "radio" at bounding box center [0, 0] width 0 height 0
click at [510, 124] on li "Recipients" at bounding box center [522, 125] width 51 height 21
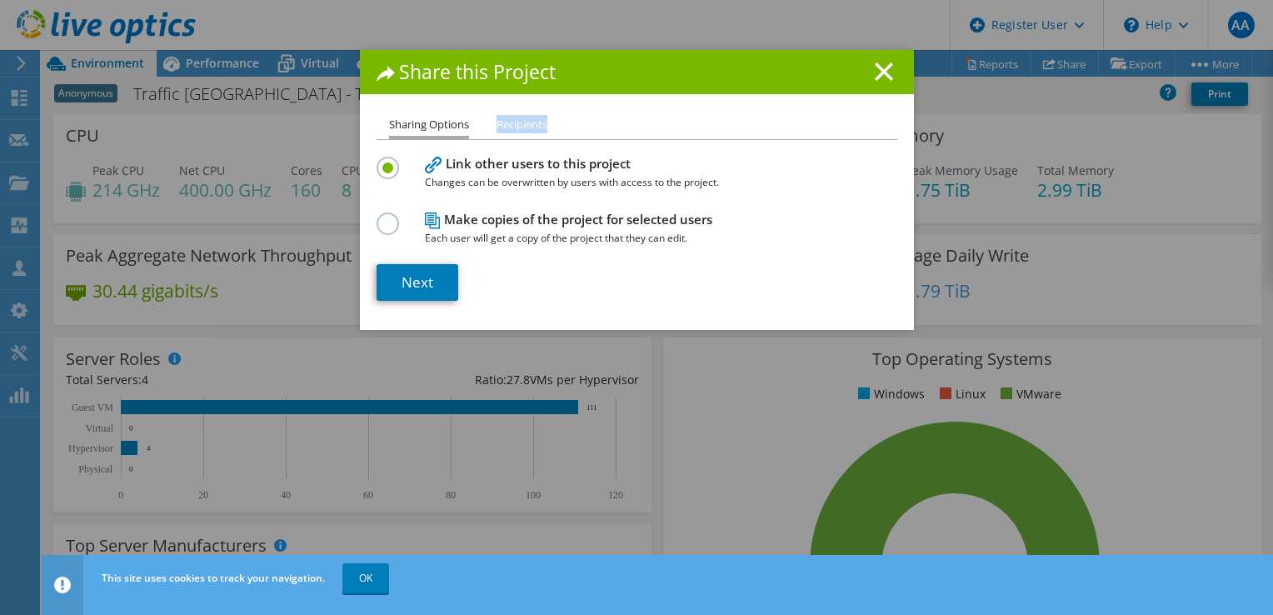
click at [510, 124] on li "Recipients" at bounding box center [522, 125] width 51 height 21
click at [402, 268] on link "Next" at bounding box center [418, 282] width 82 height 37
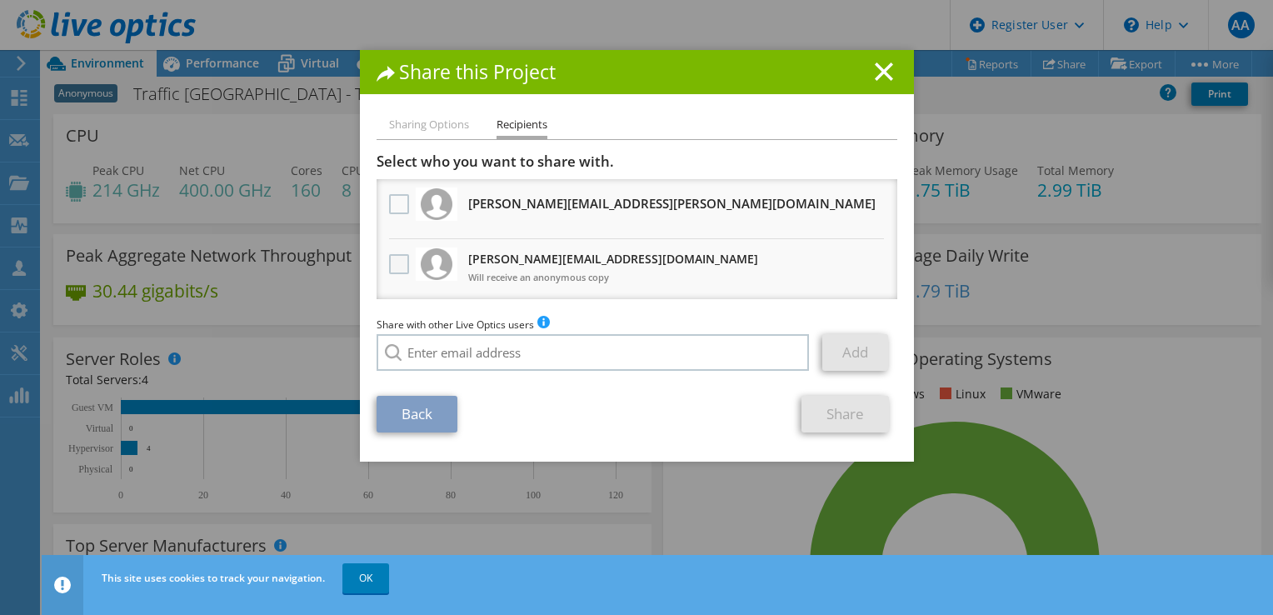
click at [394, 262] on label at bounding box center [401, 264] width 24 height 20
click at [0, 0] on input "checkbox" at bounding box center [0, 0] width 0 height 0
click at [390, 207] on label at bounding box center [401, 204] width 24 height 20
click at [0, 0] on input "checkbox" at bounding box center [0, 0] width 0 height 0
click at [833, 399] on link "Share" at bounding box center [845, 414] width 87 height 37
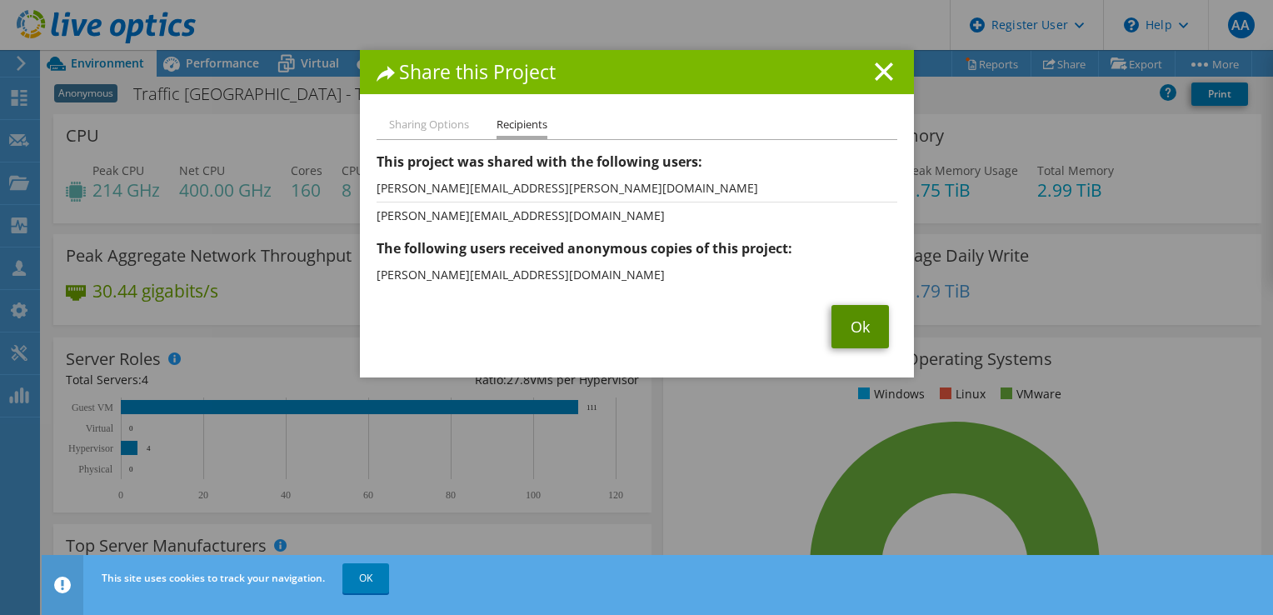
click at [855, 318] on link "Ok" at bounding box center [860, 326] width 57 height 43
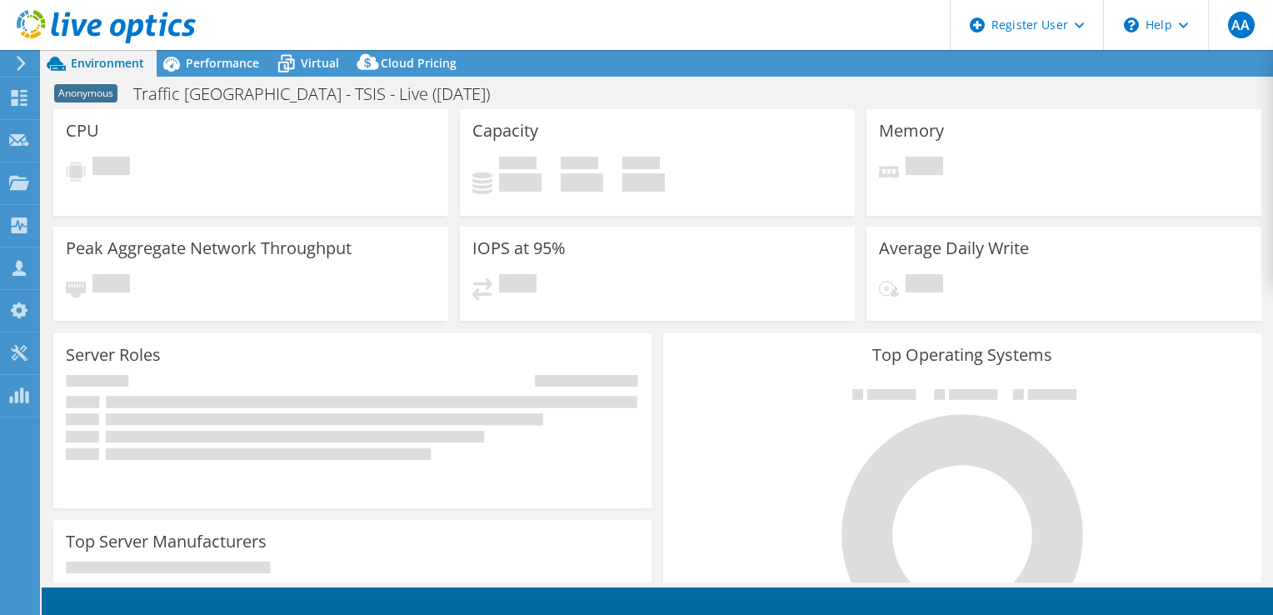
select select "EULondon"
select select "GBP"
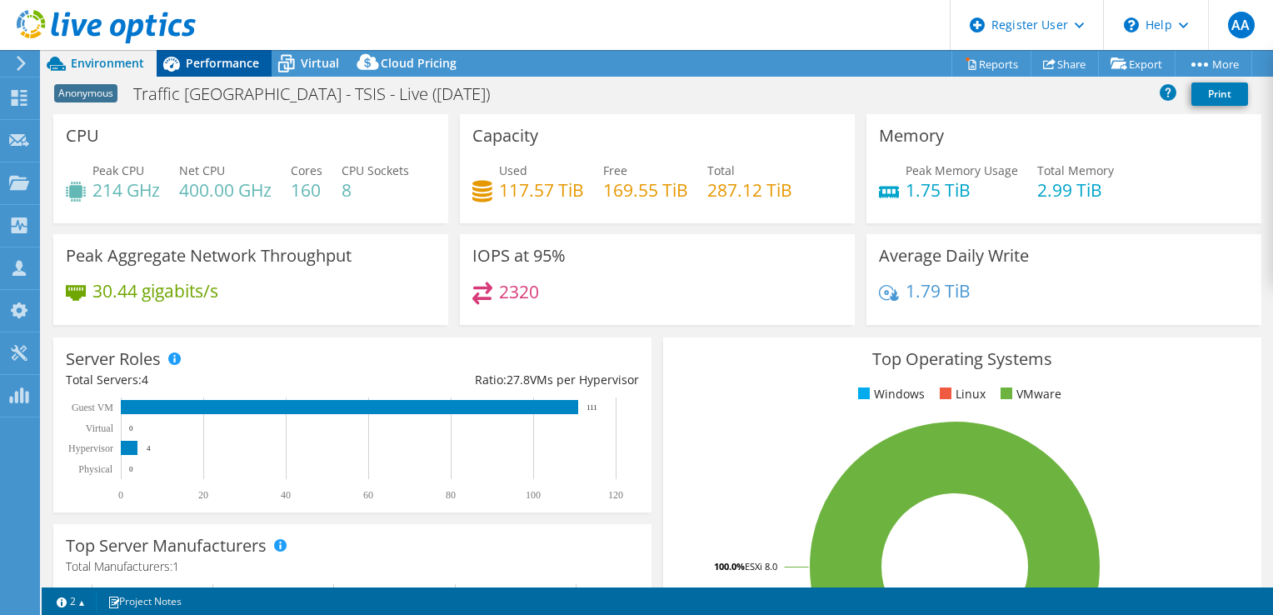
click at [176, 75] on icon at bounding box center [171, 63] width 29 height 29
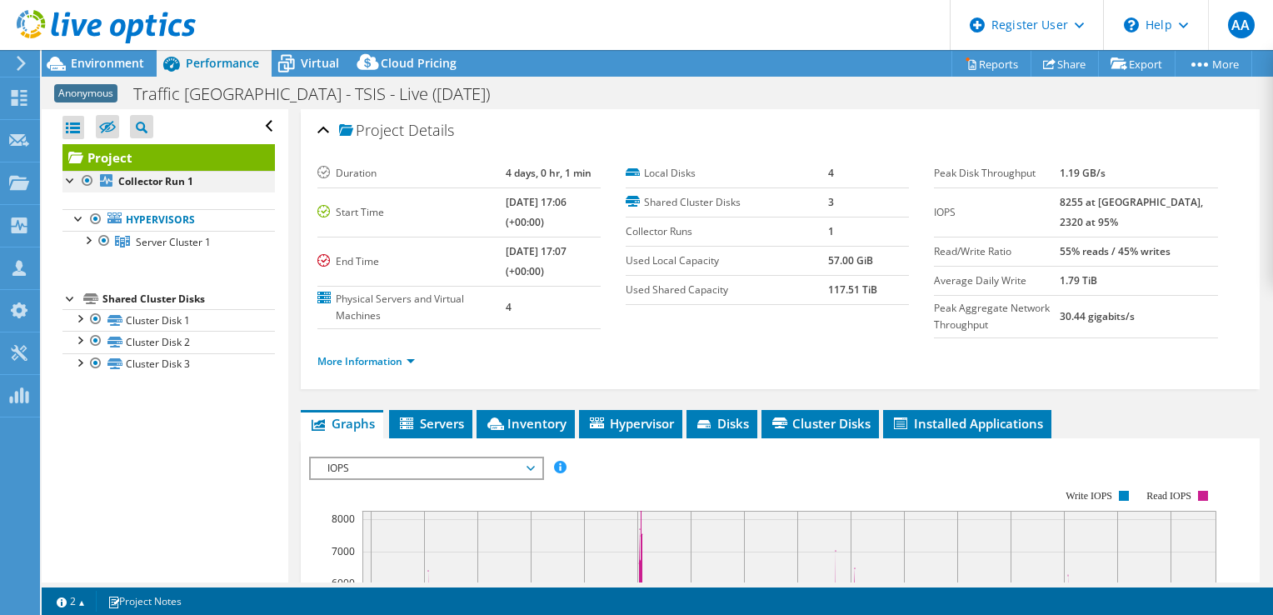
click at [75, 184] on div at bounding box center [70, 179] width 17 height 17
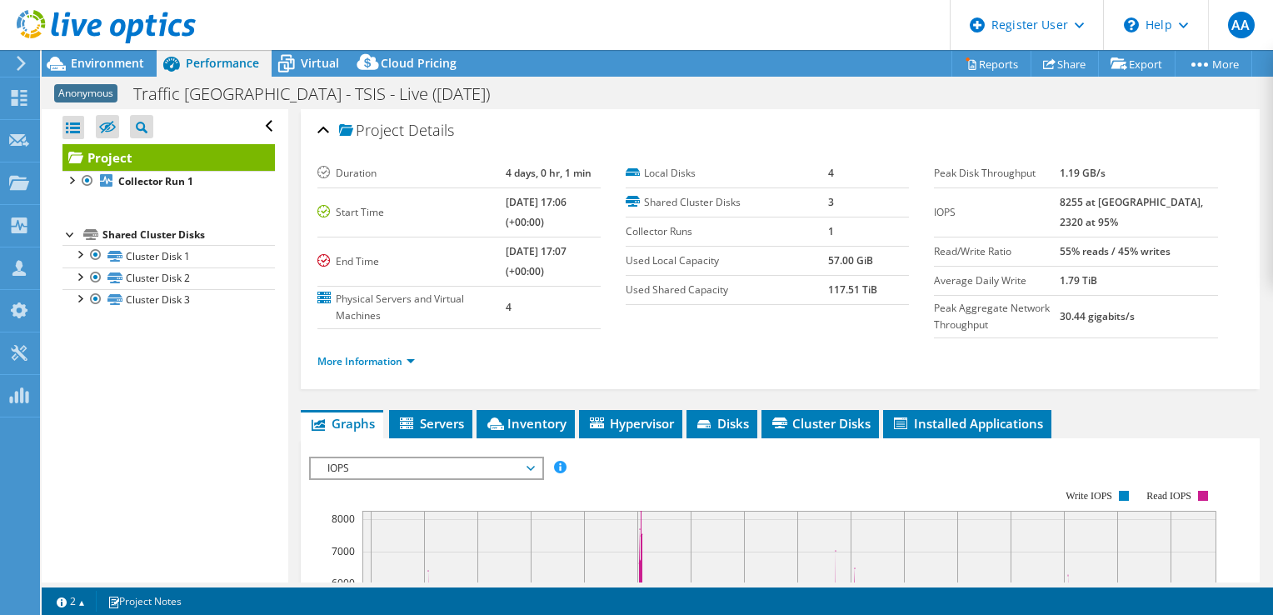
click at [51, 182] on div "Open All Close All Hide Excluded Nodes Project Tree Filter" at bounding box center [165, 345] width 246 height 473
click at [68, 180] on div at bounding box center [70, 179] width 17 height 17
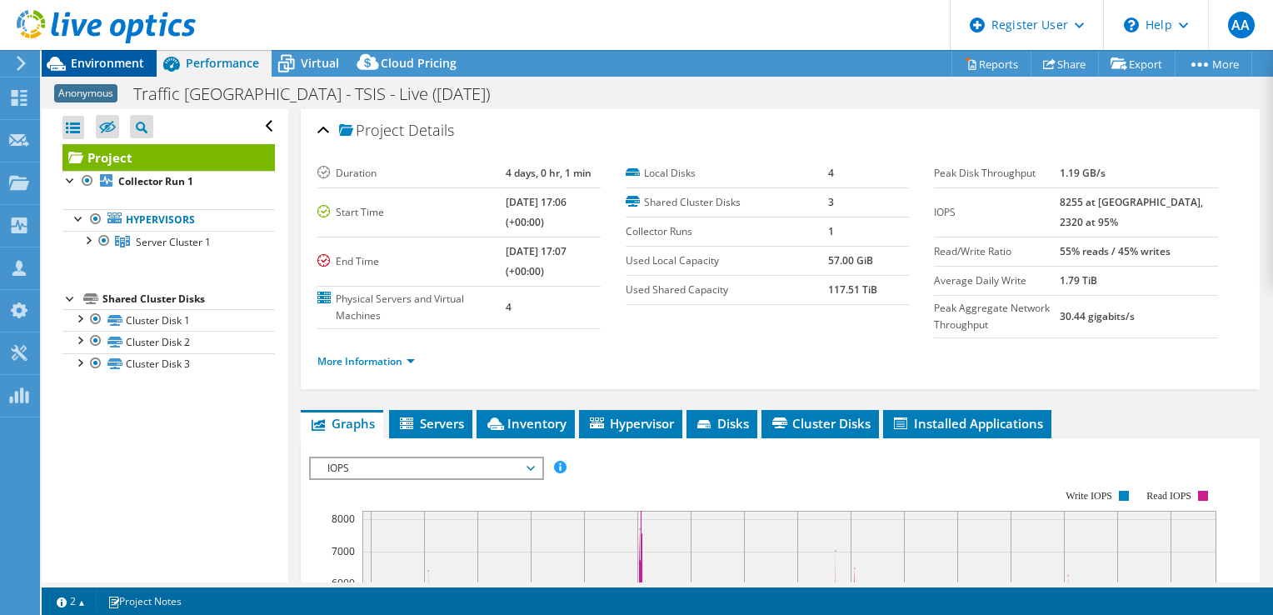
click at [133, 62] on span "Environment" at bounding box center [107, 63] width 73 height 16
